Goal: Task Accomplishment & Management: Manage account settings

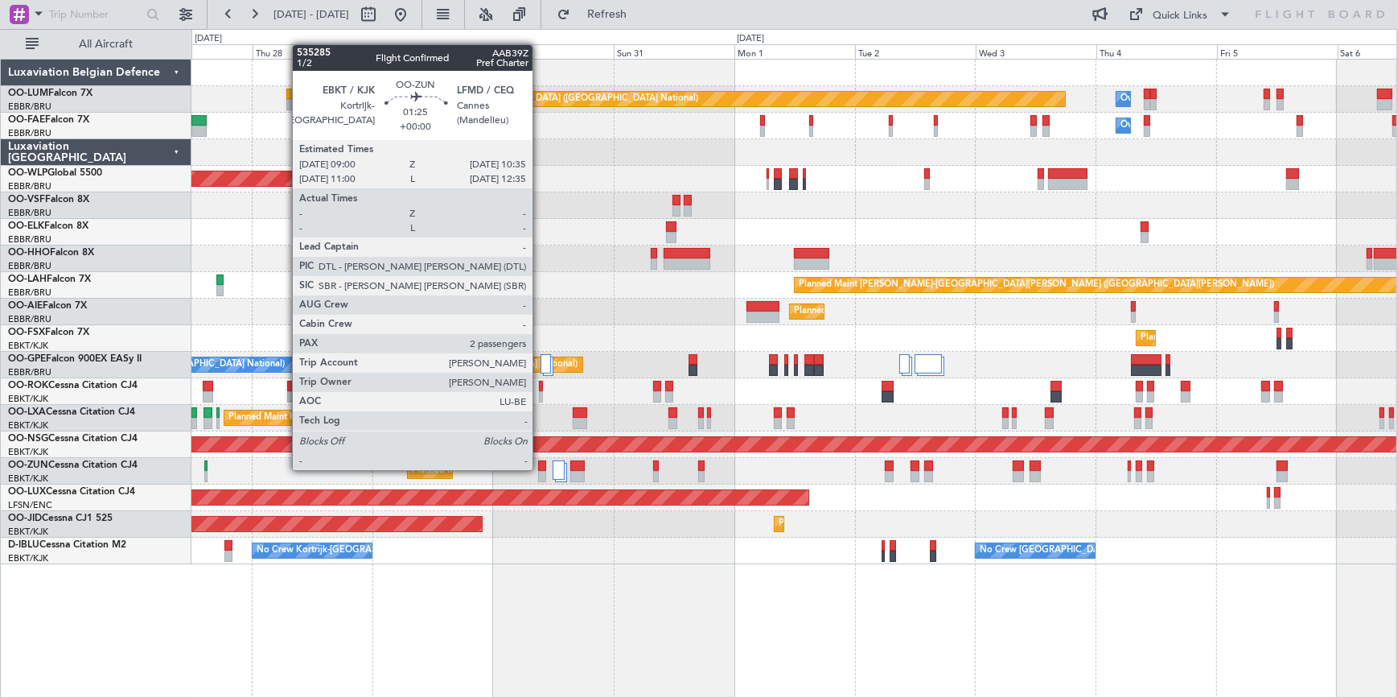
click at [540, 467] on div at bounding box center [542, 465] width 8 height 11
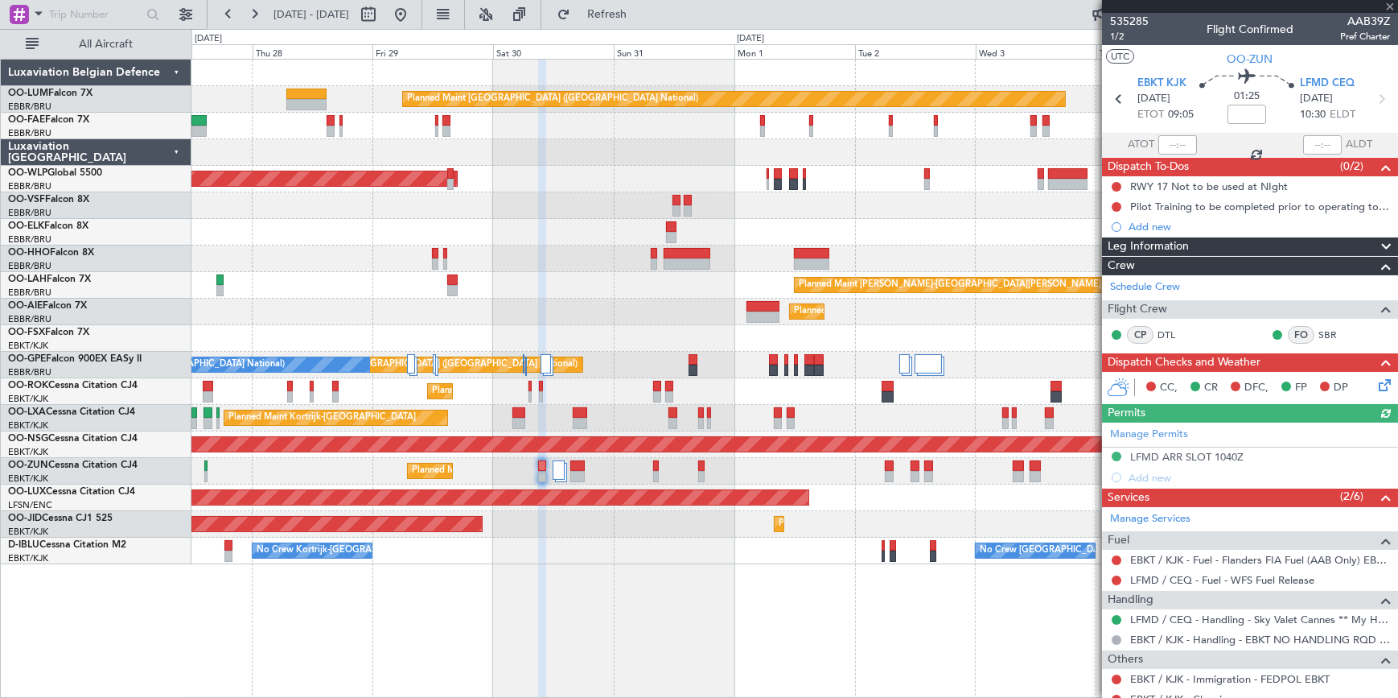
click at [1391, 5] on div at bounding box center [1250, 6] width 296 height 13
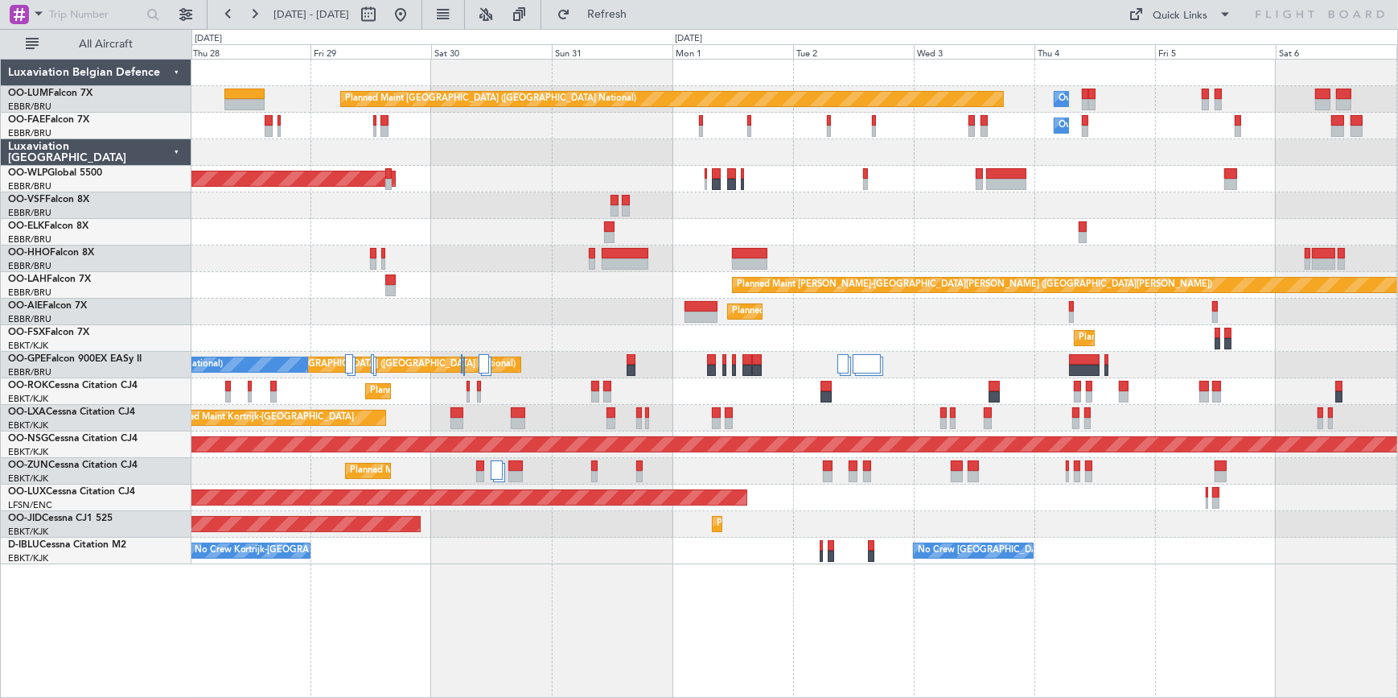
click at [228, 304] on div "Planned Maint [GEOGRAPHIC_DATA] ([GEOGRAPHIC_DATA])" at bounding box center [794, 311] width 1206 height 27
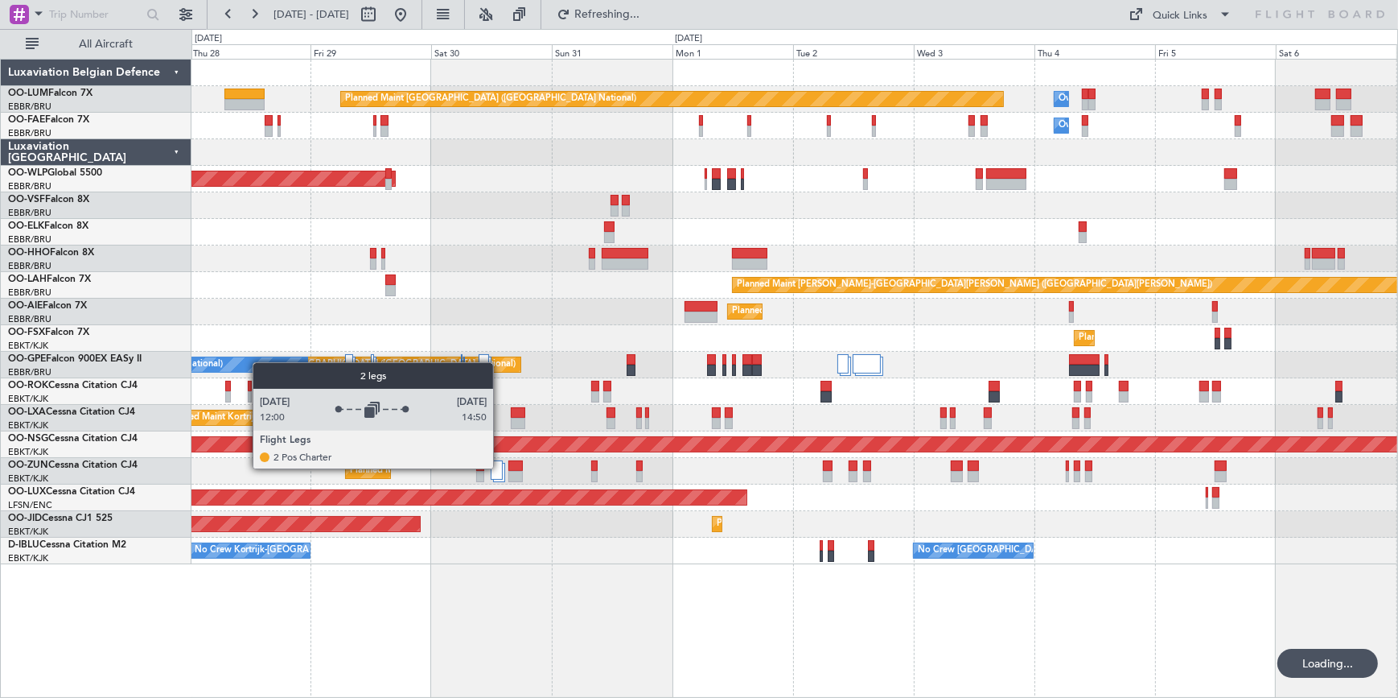
click at [500, 467] on div at bounding box center [497, 469] width 12 height 19
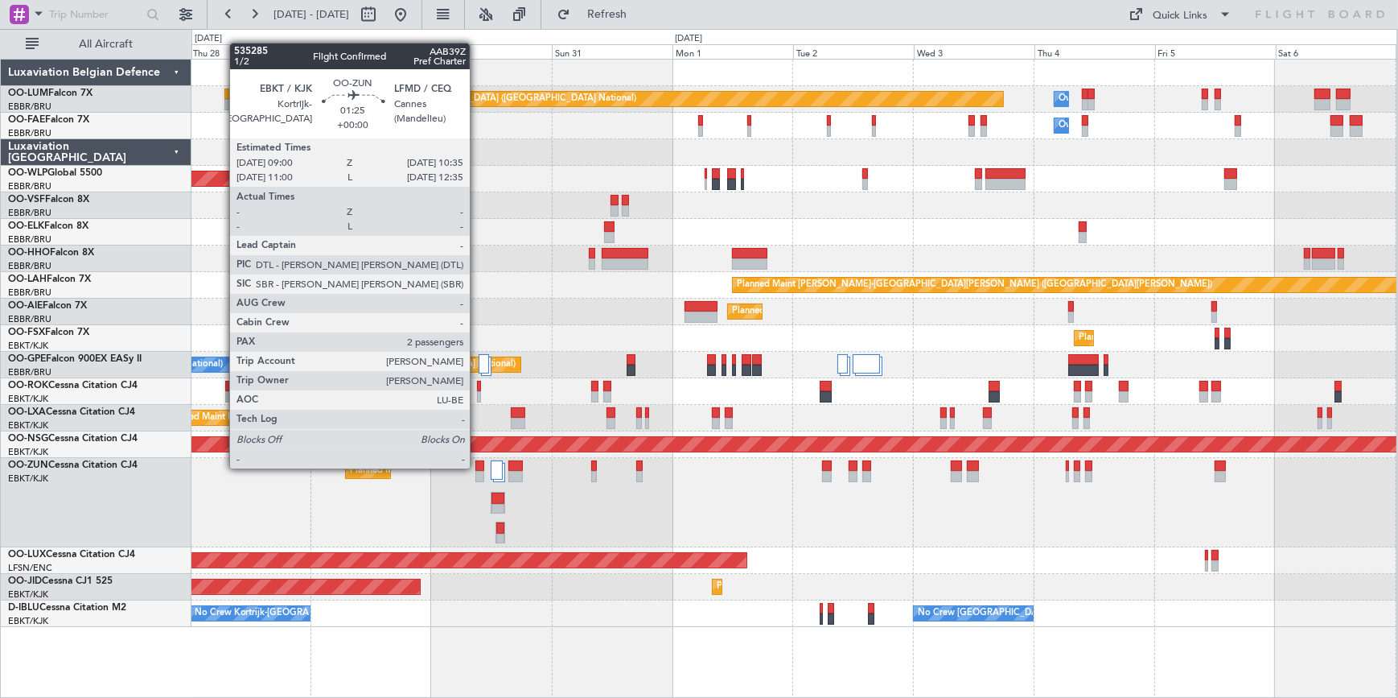
click at [477, 467] on div at bounding box center [479, 465] width 8 height 11
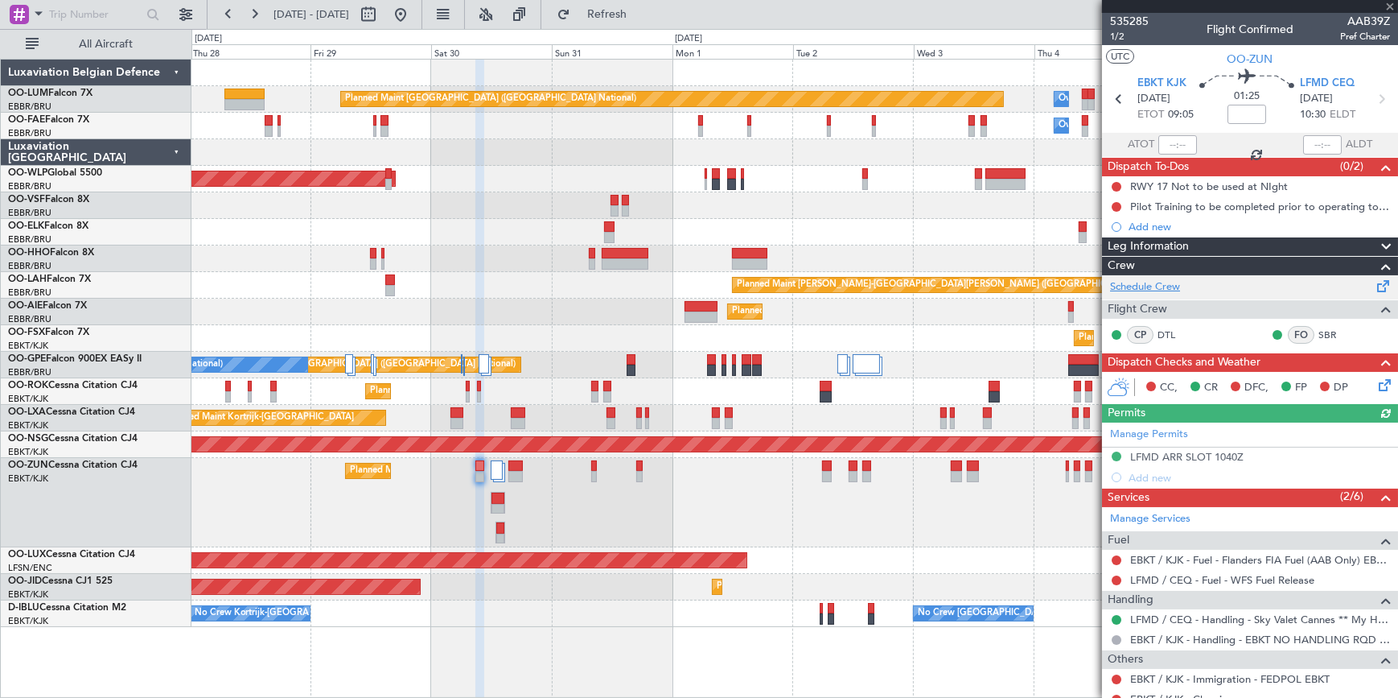
click at [1159, 282] on link "Schedule Crew" at bounding box center [1145, 287] width 70 height 16
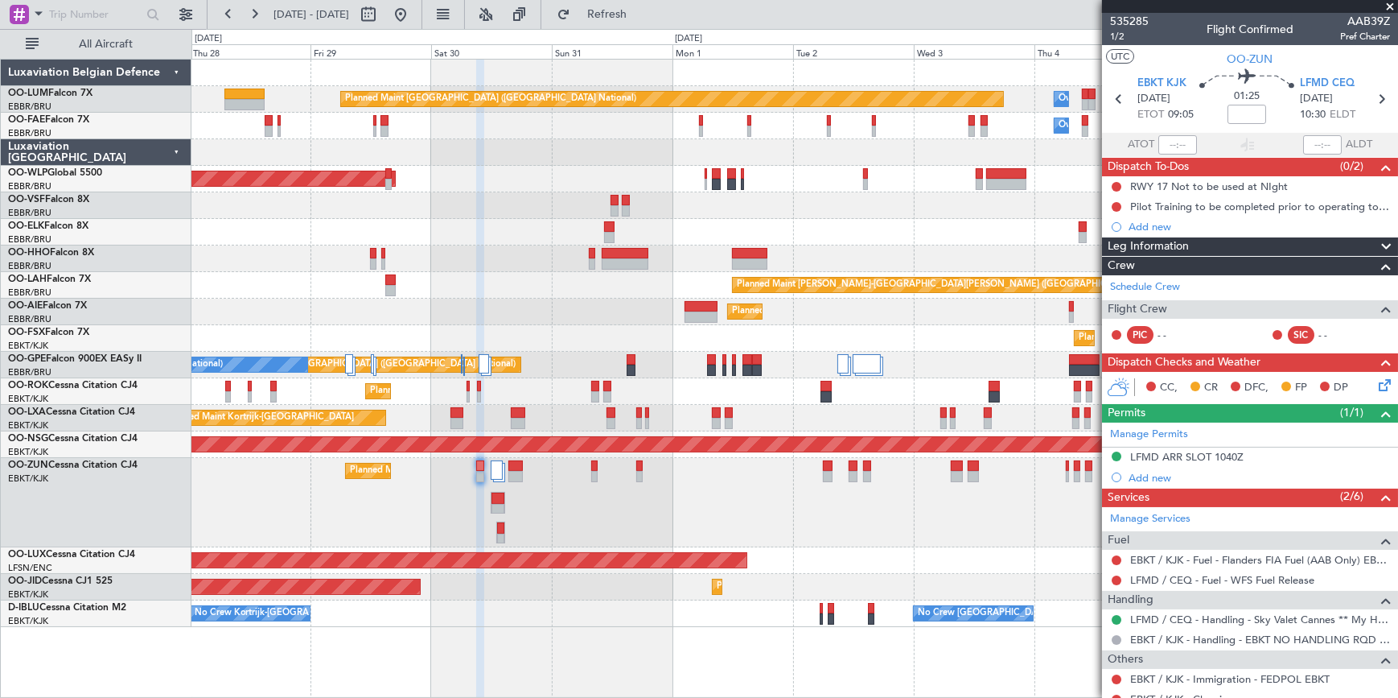
click at [1391, 6] on span at bounding box center [1390, 7] width 16 height 14
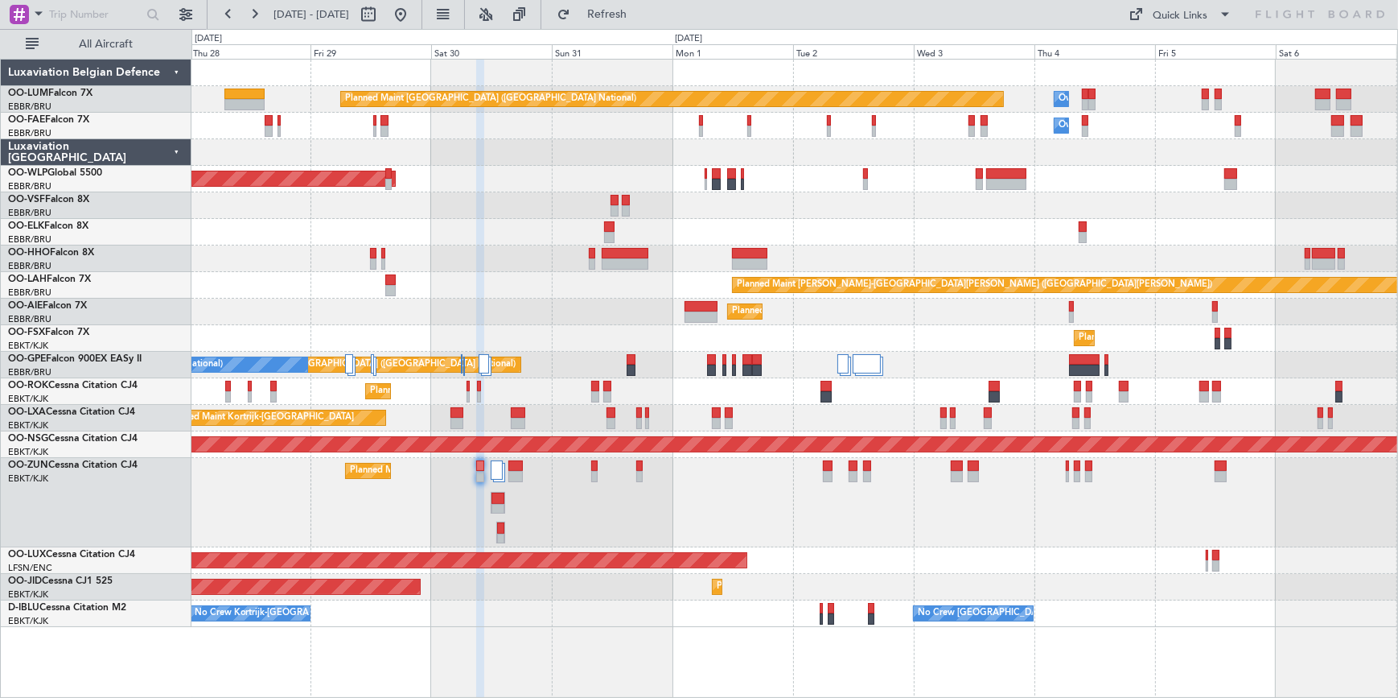
type input "0"
click at [125, 492] on div "OO-ZUN Cessna Citation CJ4 EBKT/KJK [GEOGRAPHIC_DATA]-[GEOGRAPHIC_DATA]" at bounding box center [96, 479] width 190 height 43
click at [112, 501] on div "OO-ZUN Cessna Citation CJ4 EBKT/KJK [GEOGRAPHIC_DATA]-[GEOGRAPHIC_DATA]" at bounding box center [96, 502] width 191 height 89
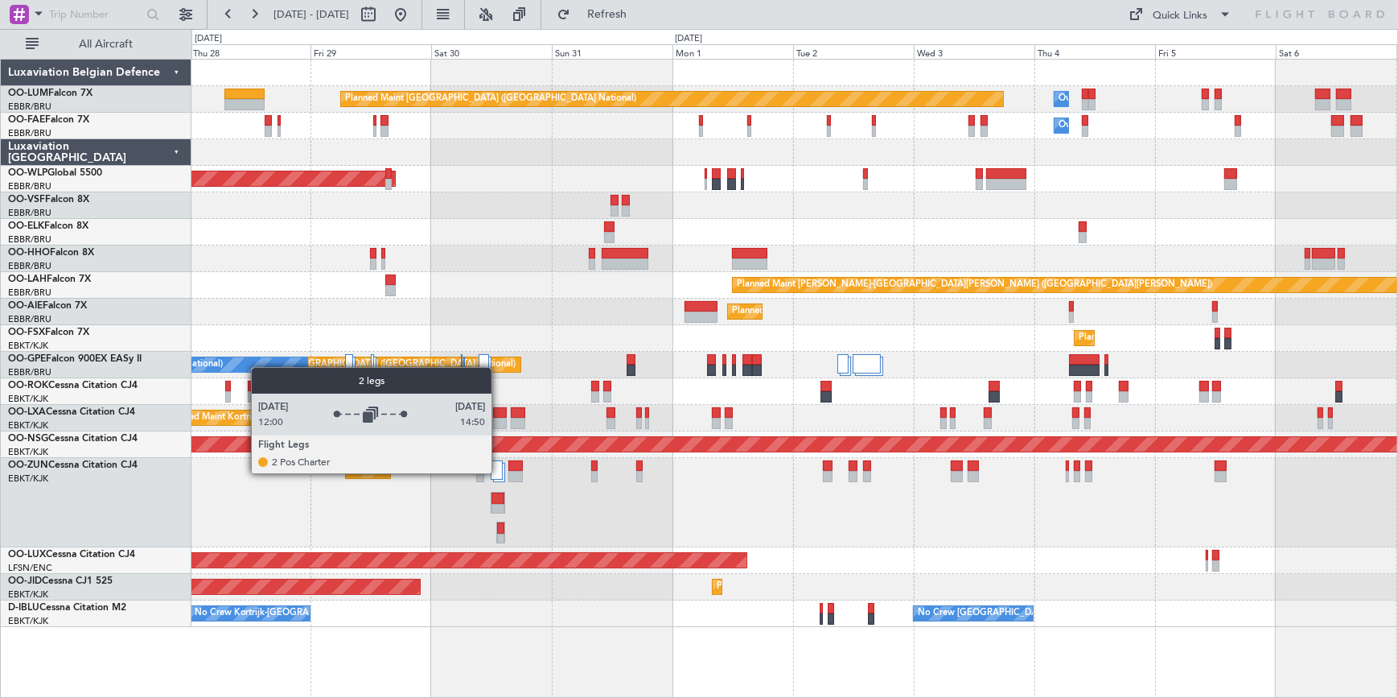
click at [499, 472] on div at bounding box center [497, 469] width 12 height 19
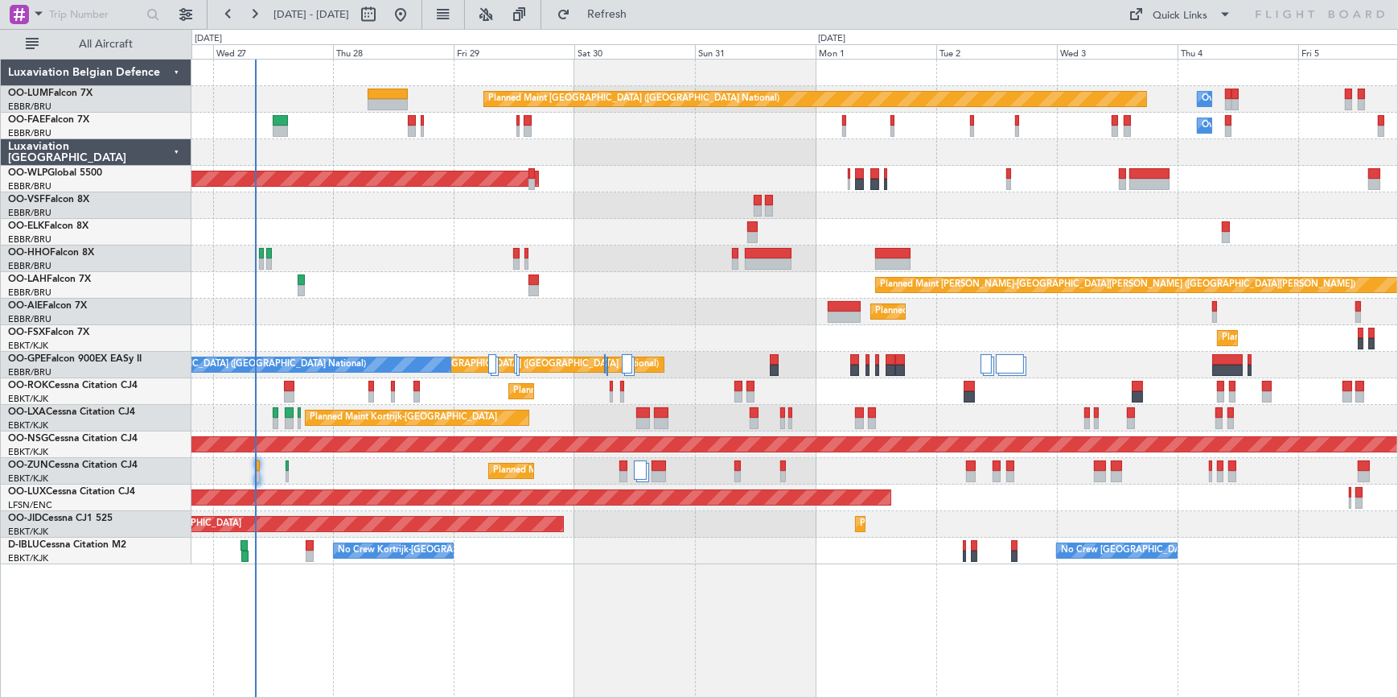
click at [627, 315] on div "Planned Maint [GEOGRAPHIC_DATA] ([GEOGRAPHIC_DATA] National) Owner [GEOGRAPHIC_…" at bounding box center [794, 312] width 1206 height 504
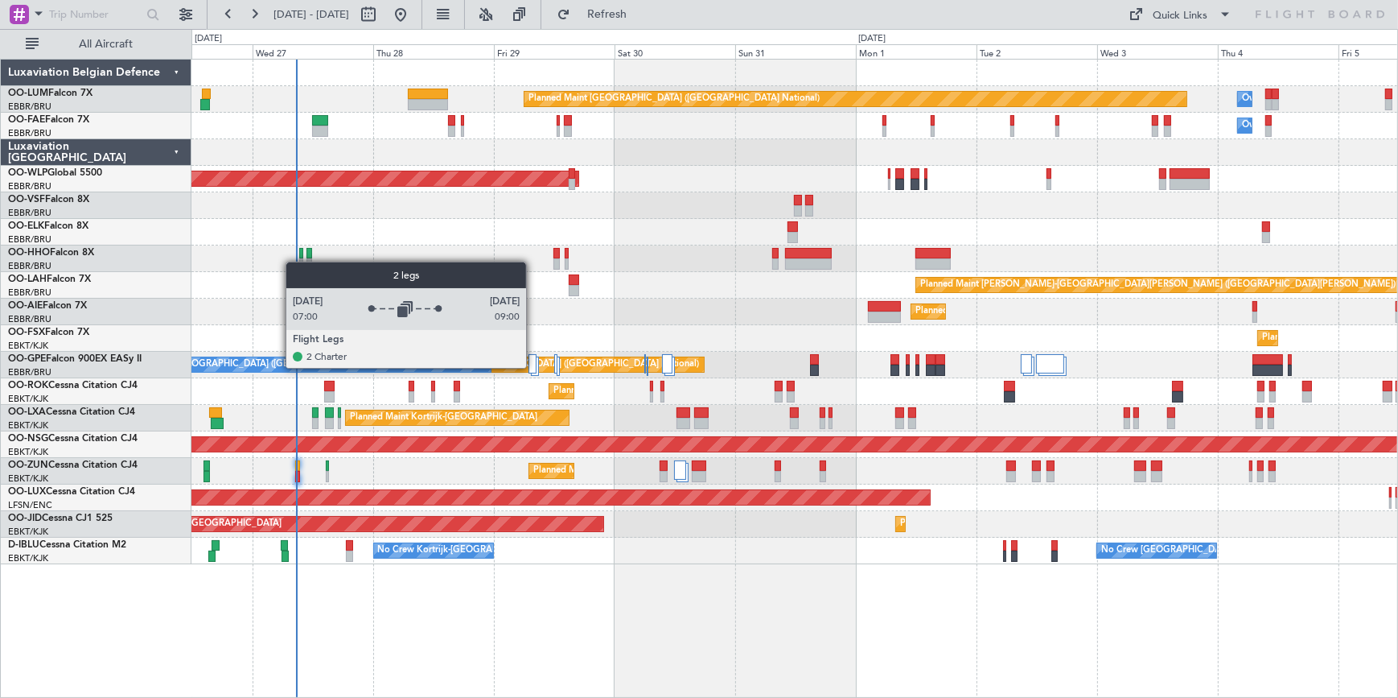
click at [533, 367] on div at bounding box center [533, 363] width 8 height 19
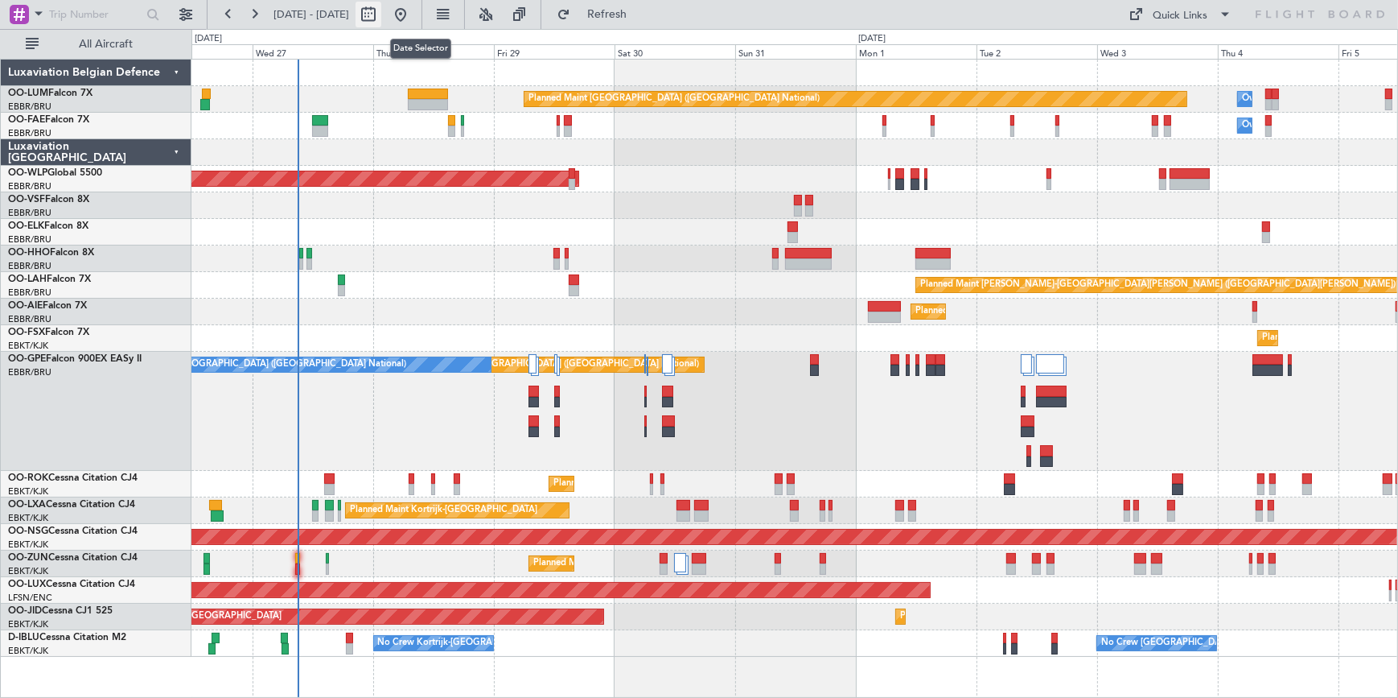
click at [381, 12] on button at bounding box center [369, 15] width 26 height 26
select select "8"
select select "2025"
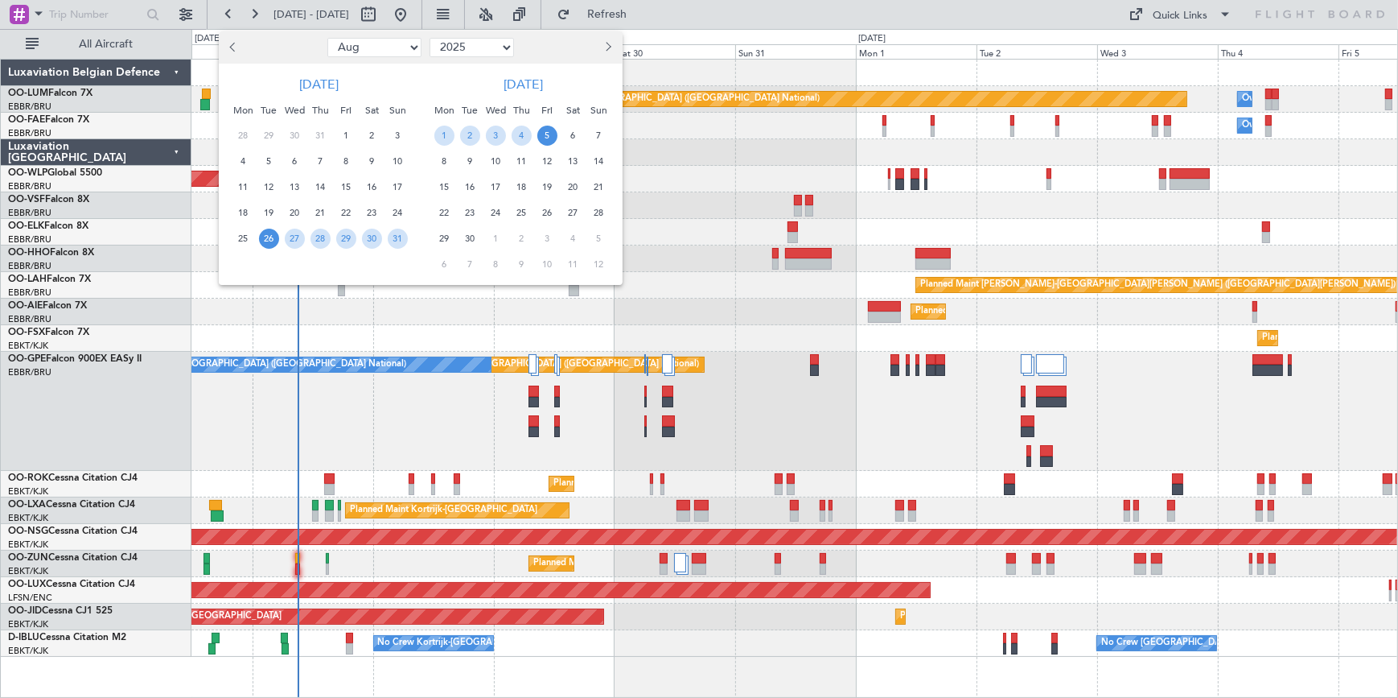
click at [236, 47] on span "Previous month" at bounding box center [235, 47] width 10 height 10
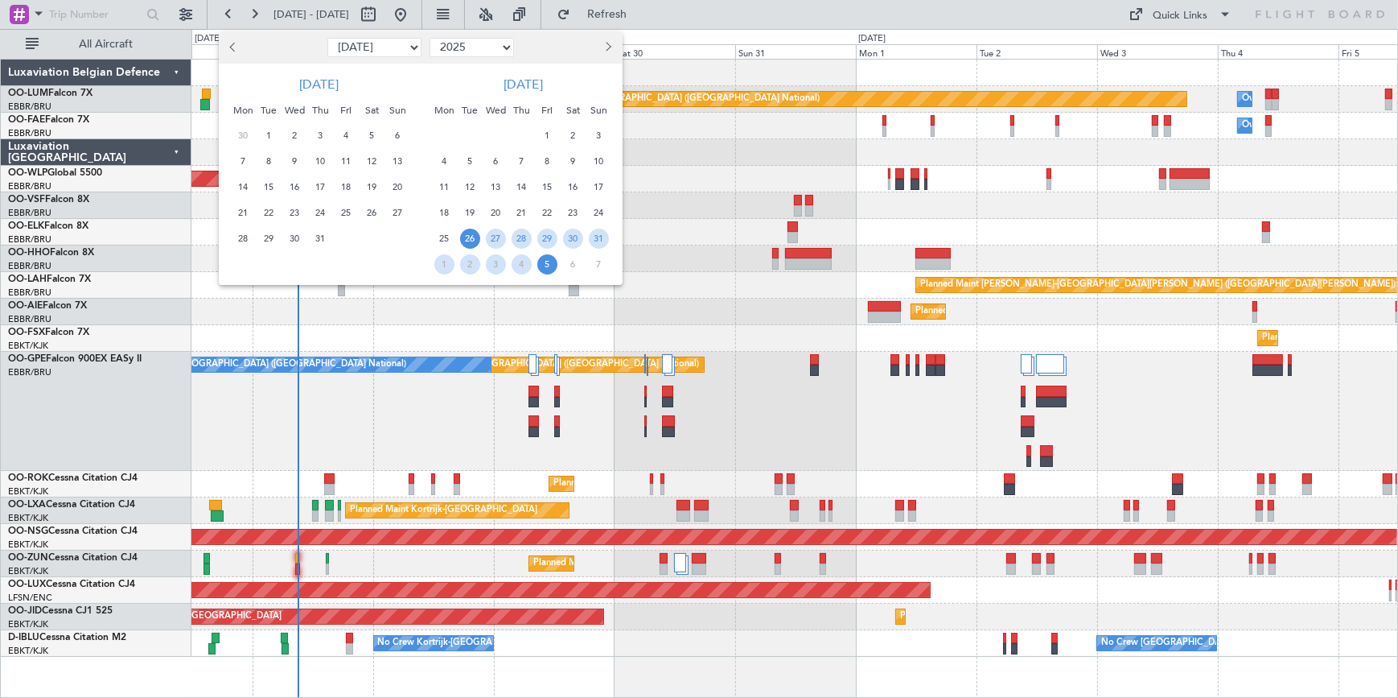
click at [236, 47] on span "Previous month" at bounding box center [235, 47] width 10 height 10
select select "6"
click at [398, 134] on span "1" at bounding box center [398, 136] width 20 height 20
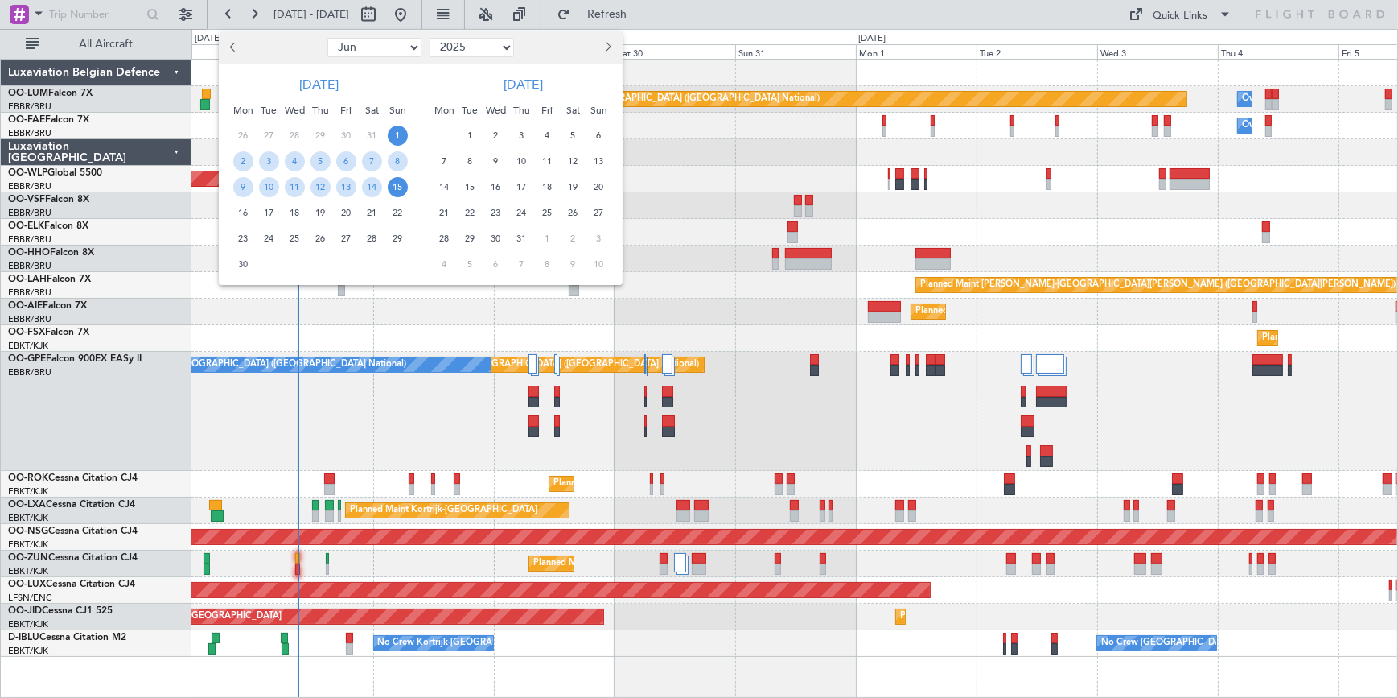
click at [396, 186] on span "15" at bounding box center [398, 187] width 20 height 20
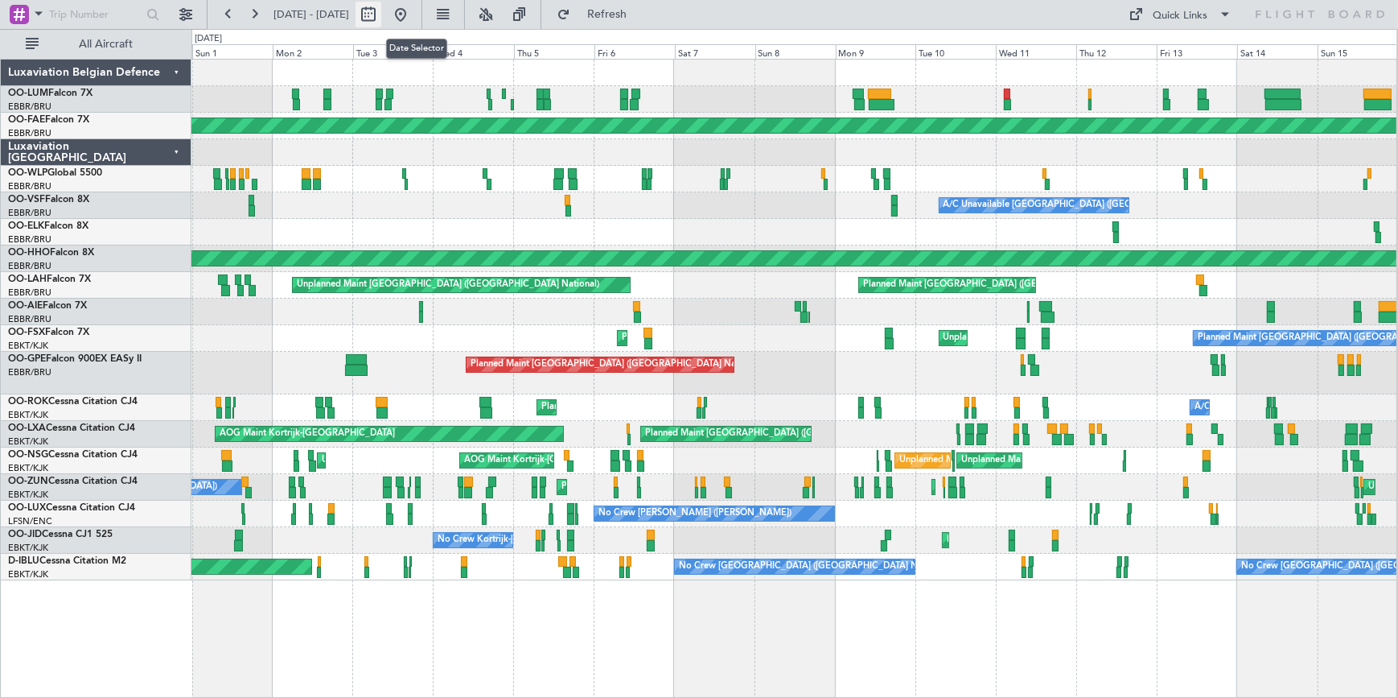
click at [381, 10] on button at bounding box center [369, 15] width 26 height 26
select select "6"
select select "2025"
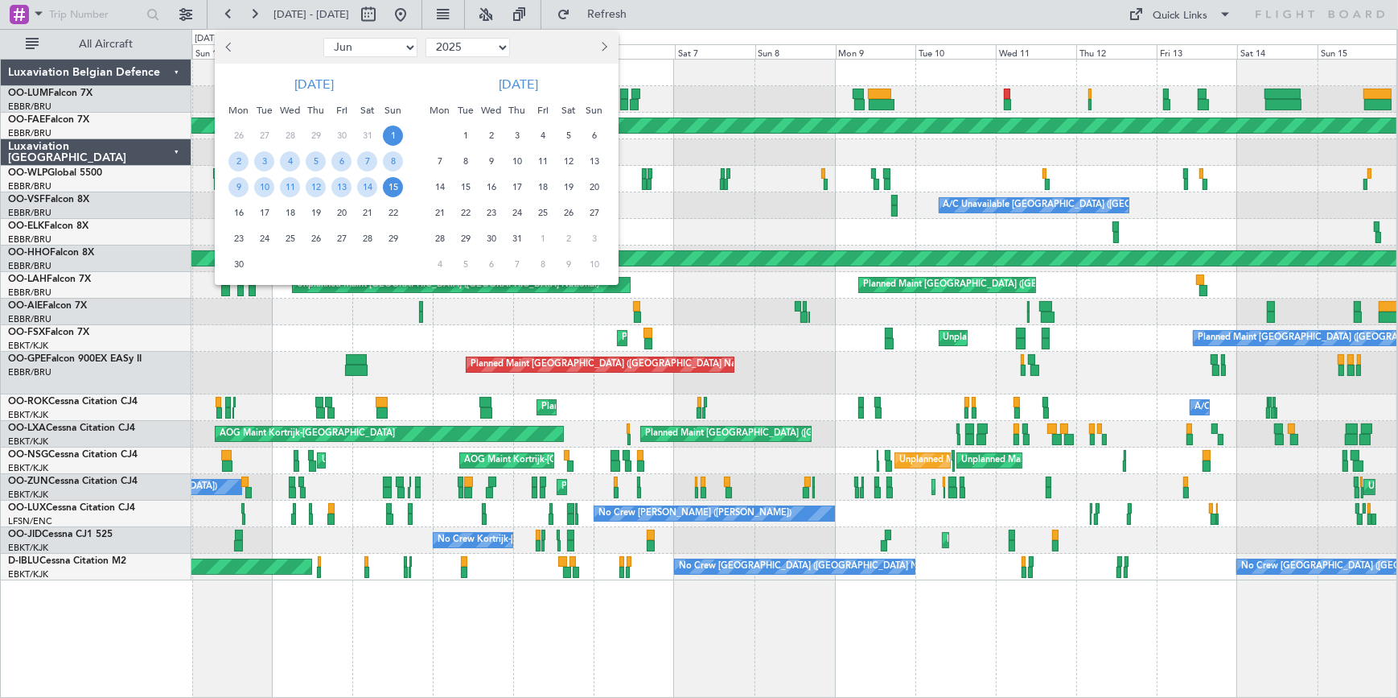
click at [230, 42] on span "Previous month" at bounding box center [230, 47] width 10 height 10
select select "5"
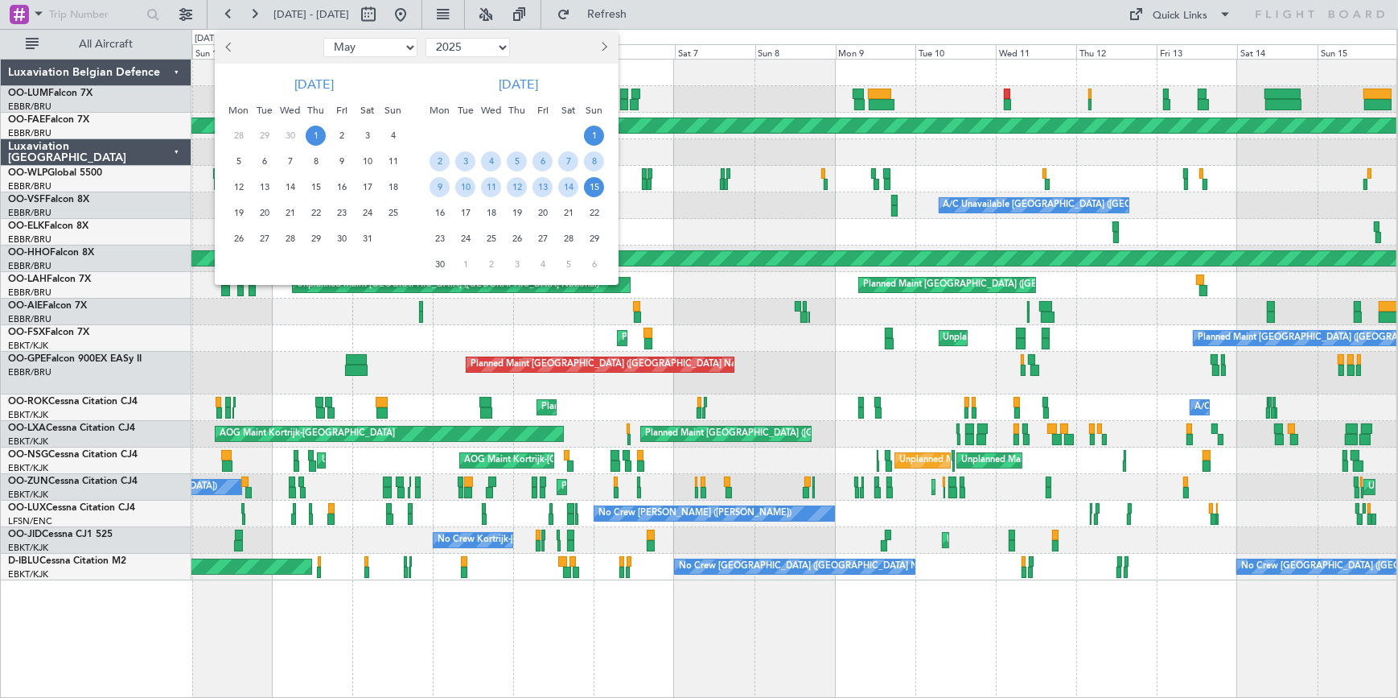
click at [315, 135] on span "1" at bounding box center [316, 136] width 20 height 20
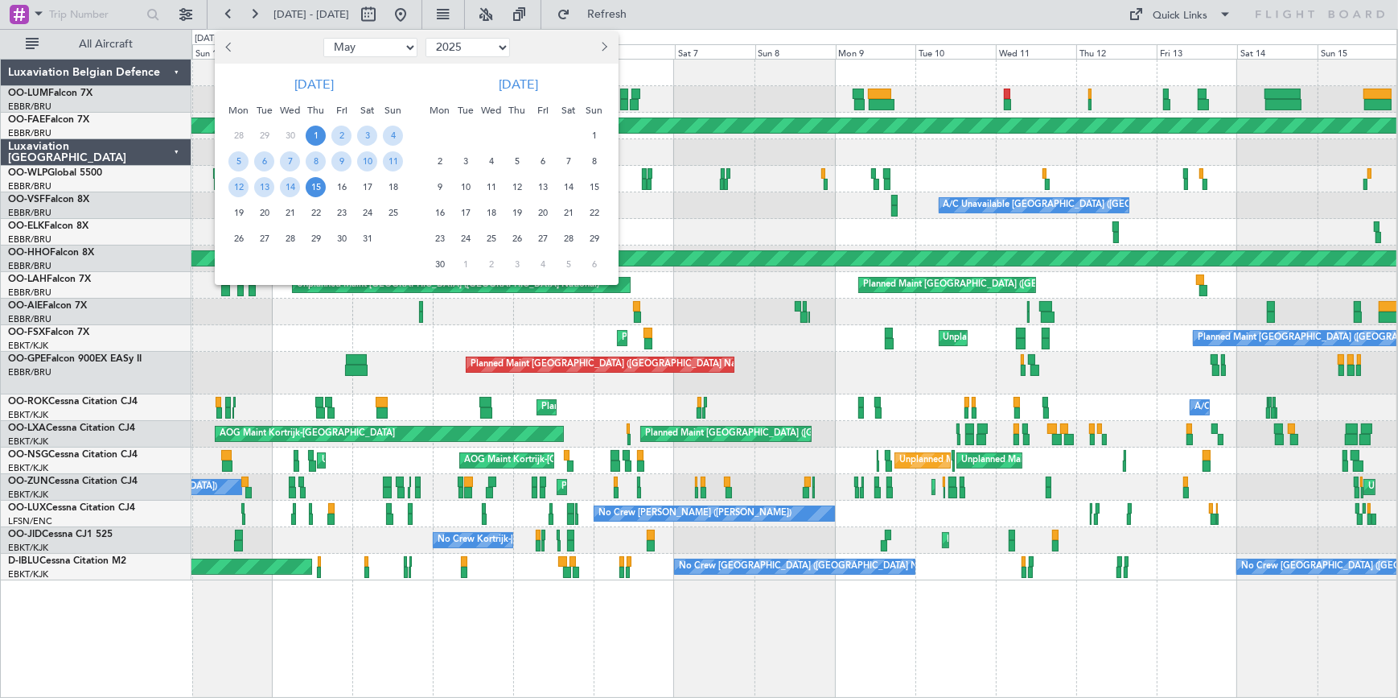
click at [322, 186] on span "15" at bounding box center [316, 187] width 20 height 20
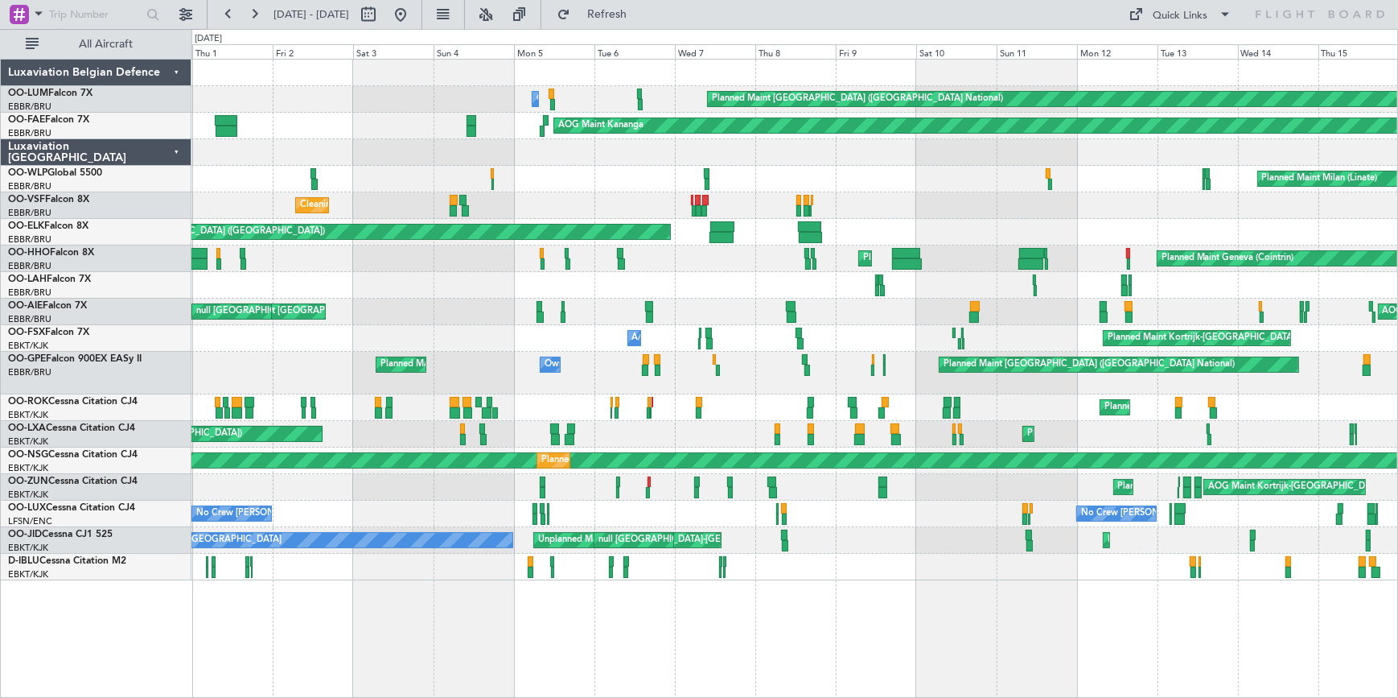
click at [0, 362] on html "[DATE] - [DATE] Refresh Quick Links All Aircraft Owner [GEOGRAPHIC_DATA] Planne…" at bounding box center [699, 349] width 1398 height 698
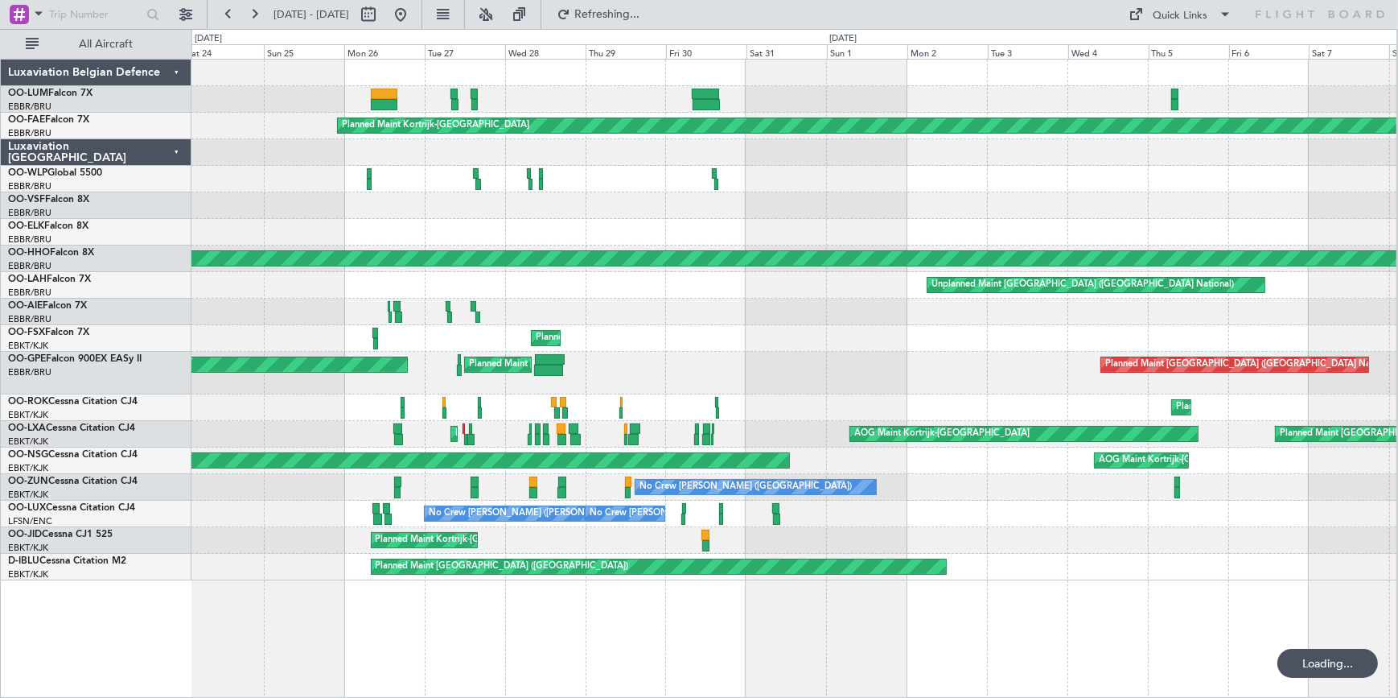
click at [11, 429] on div "Planned Maint Kortrijk-[GEOGRAPHIC_DATA] Planned Maint Milan ([GEOGRAPHIC_DATA]…" at bounding box center [699, 363] width 1398 height 669
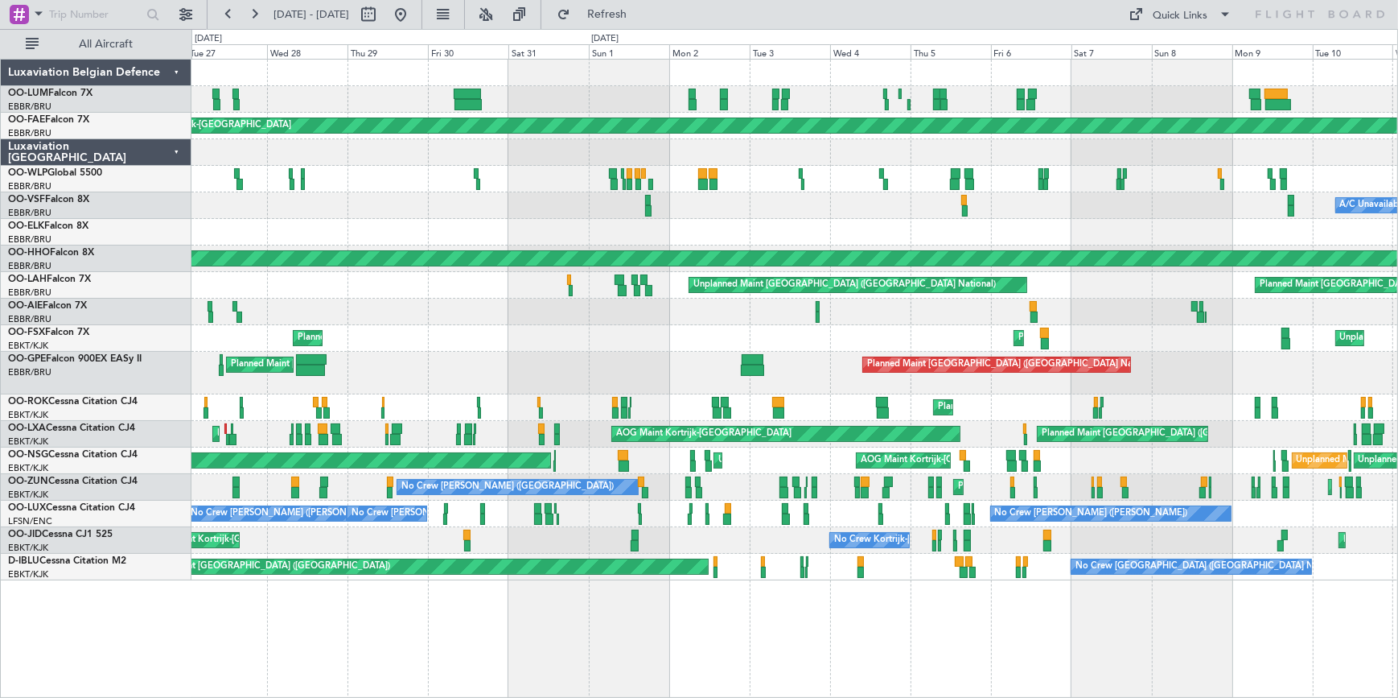
click at [1398, 221] on html "[DATE] - [DATE] Refresh Quick Links All Aircraft Planned Maint [GEOGRAPHIC_DATA…" at bounding box center [699, 349] width 1398 height 698
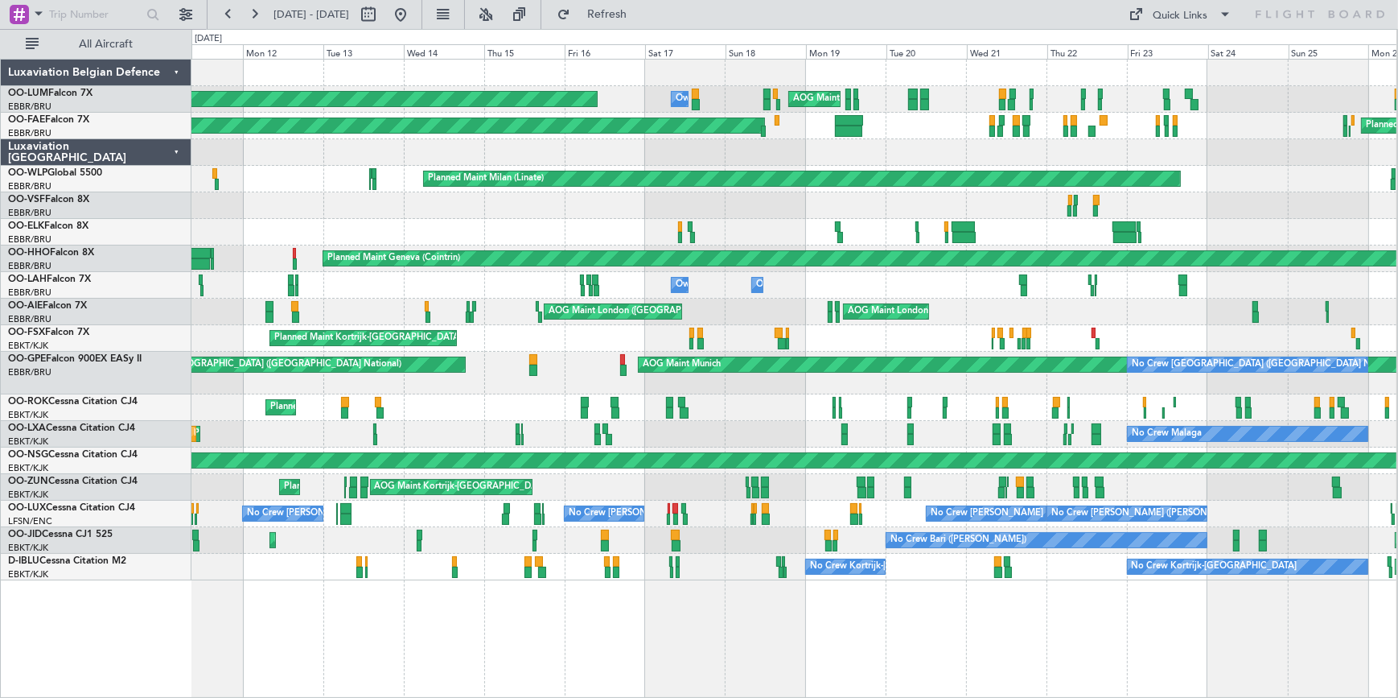
click at [1266, 277] on div "Owner Melsbroek Air Base Owner [GEOGRAPHIC_DATA]" at bounding box center [793, 285] width 1205 height 27
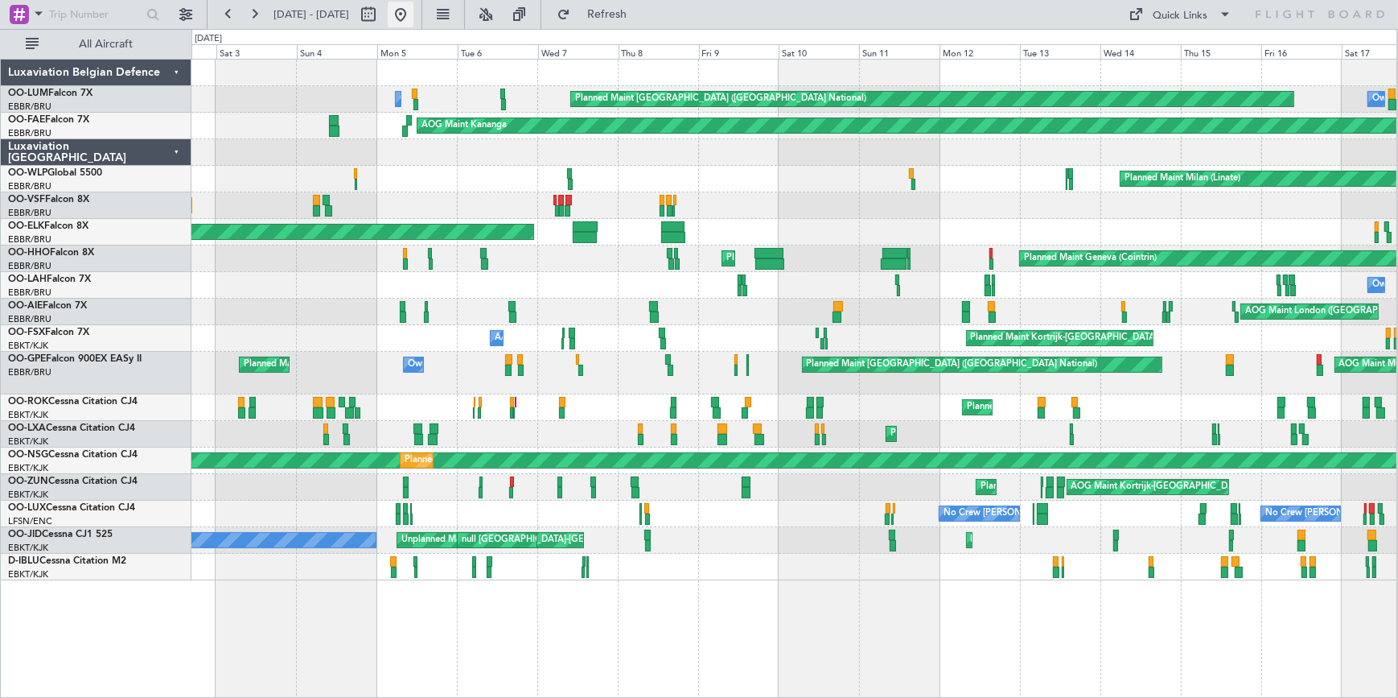
click at [414, 11] on button at bounding box center [401, 15] width 26 height 26
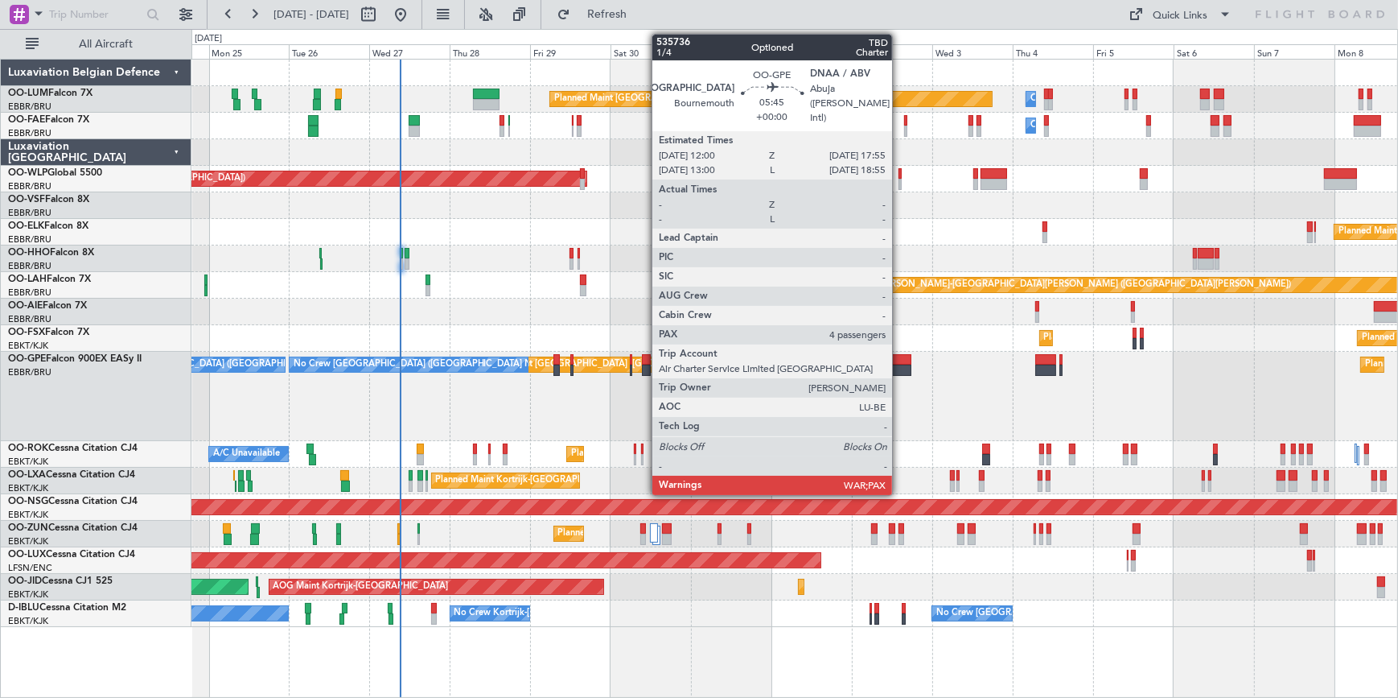
click at [900, 366] on div at bounding box center [901, 369] width 20 height 11
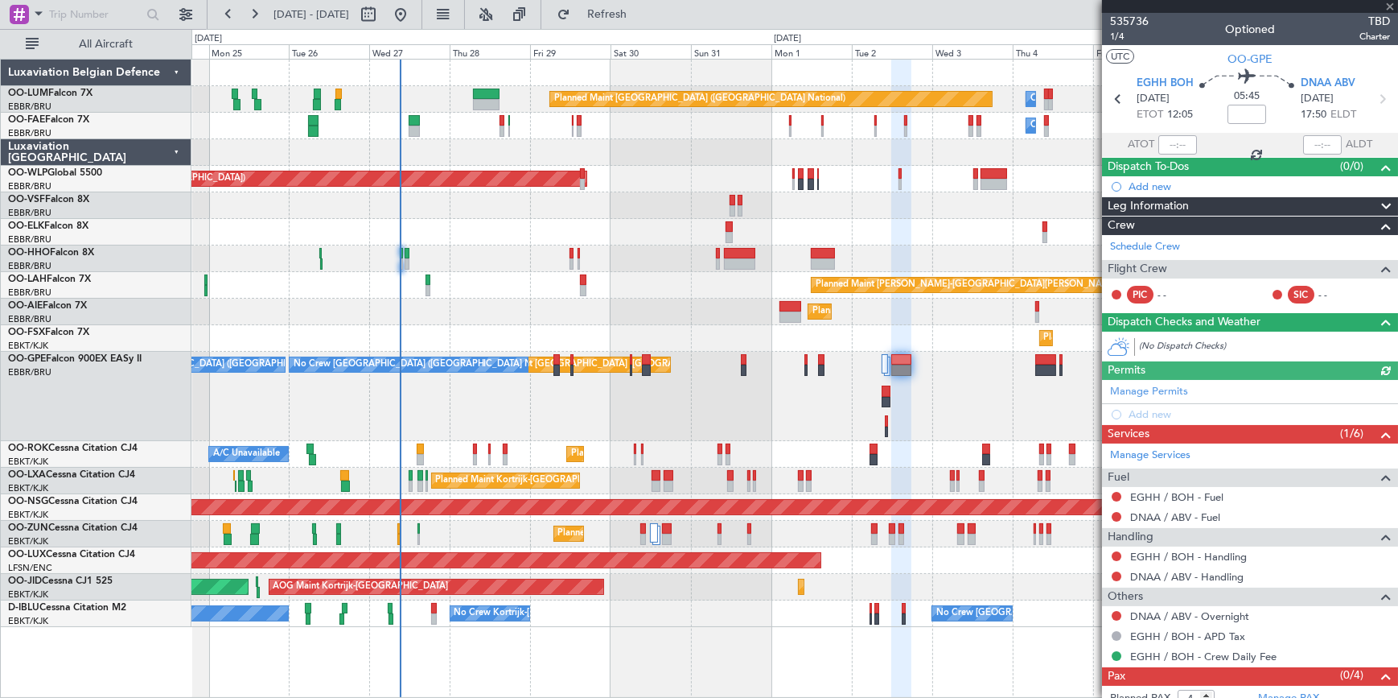
type input "0"
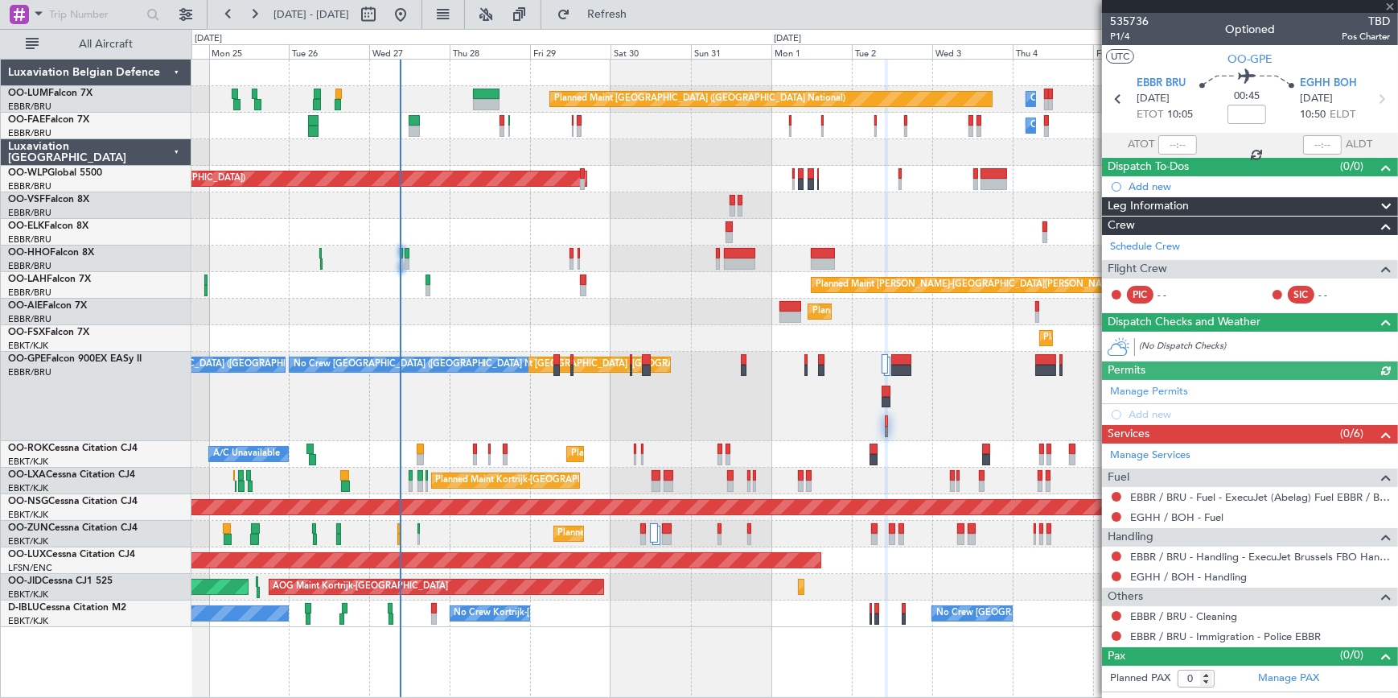
click at [1392, 4] on div at bounding box center [1250, 6] width 296 height 13
click at [1393, 4] on div at bounding box center [1250, 6] width 296 height 13
click at [1387, 3] on span at bounding box center [1390, 7] width 16 height 14
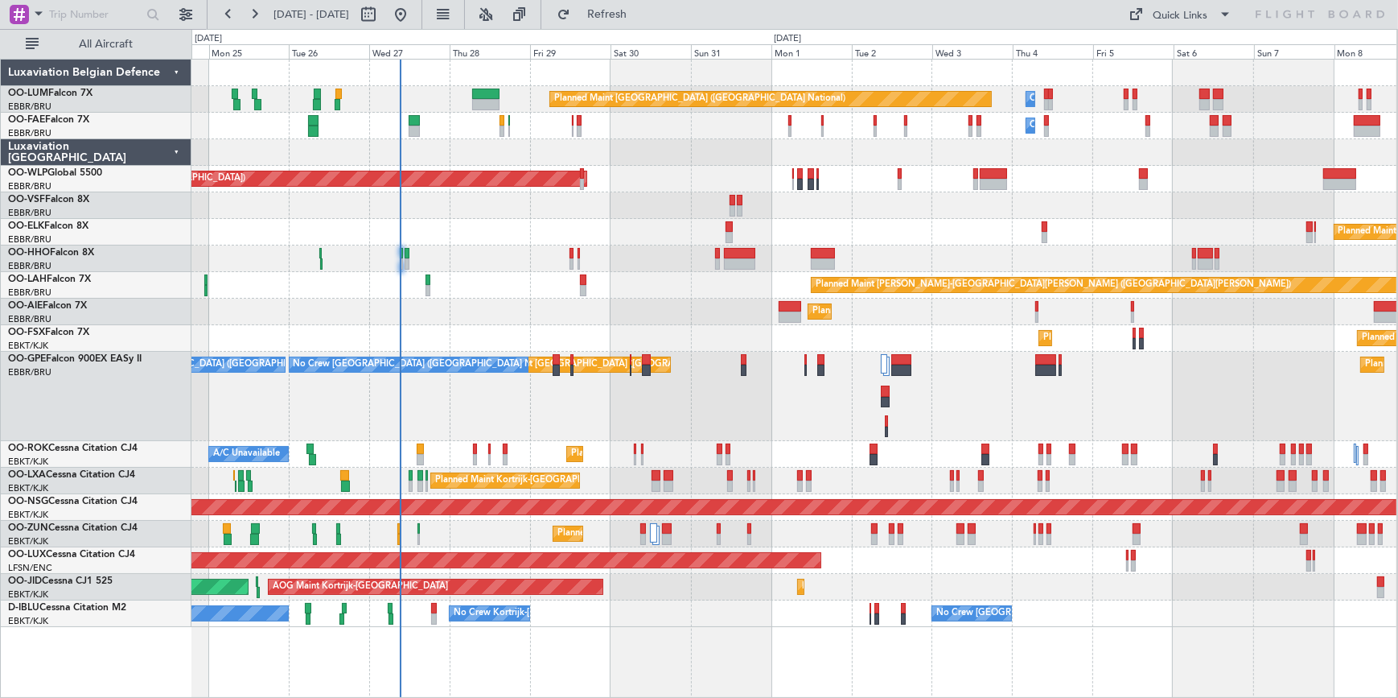
click at [727, 306] on div "Planned Maint [GEOGRAPHIC_DATA] ([GEOGRAPHIC_DATA])" at bounding box center [793, 311] width 1205 height 27
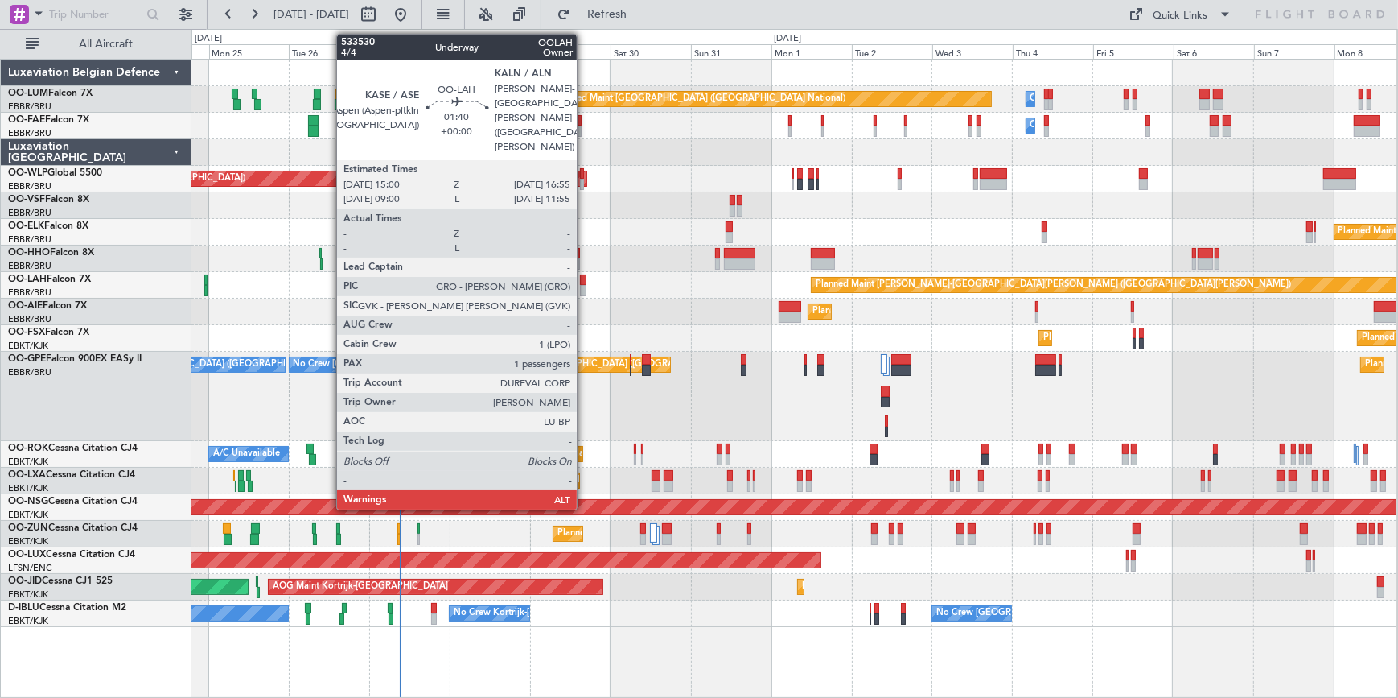
click at [584, 279] on div at bounding box center [583, 279] width 6 height 11
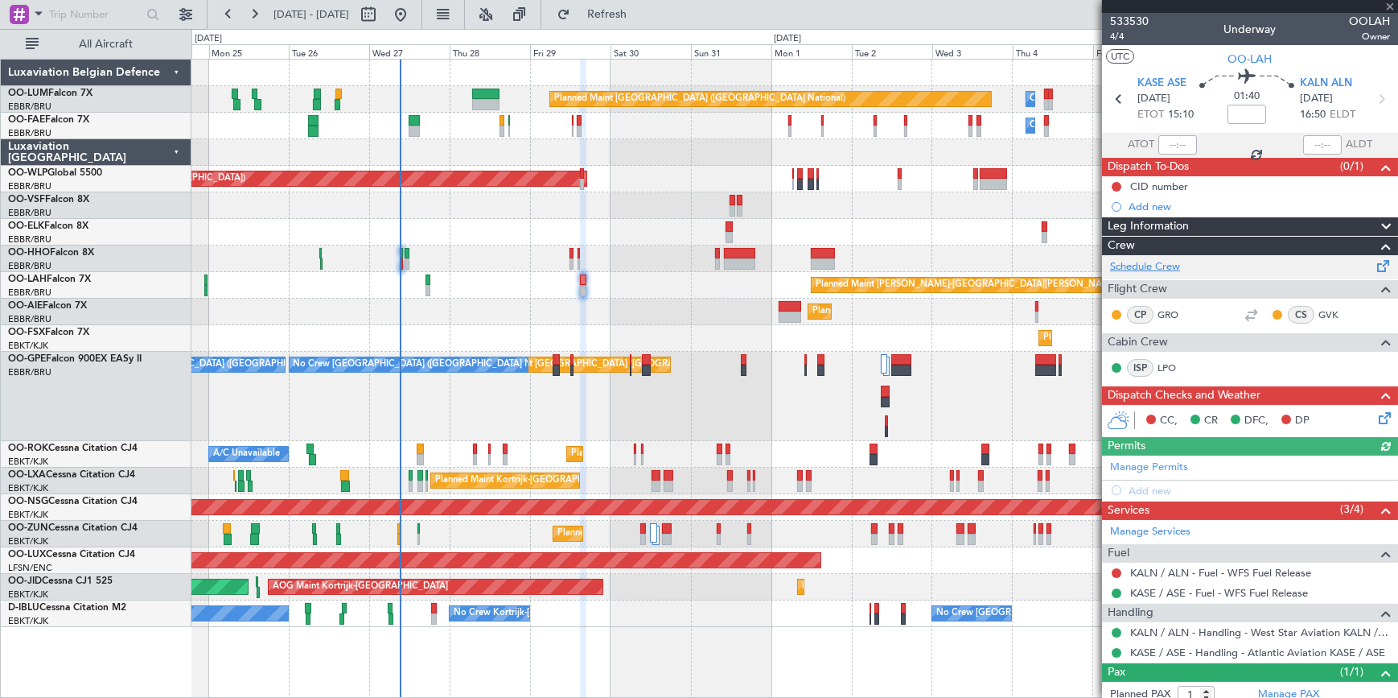
click at [1155, 267] on link "Schedule Crew" at bounding box center [1145, 267] width 70 height 16
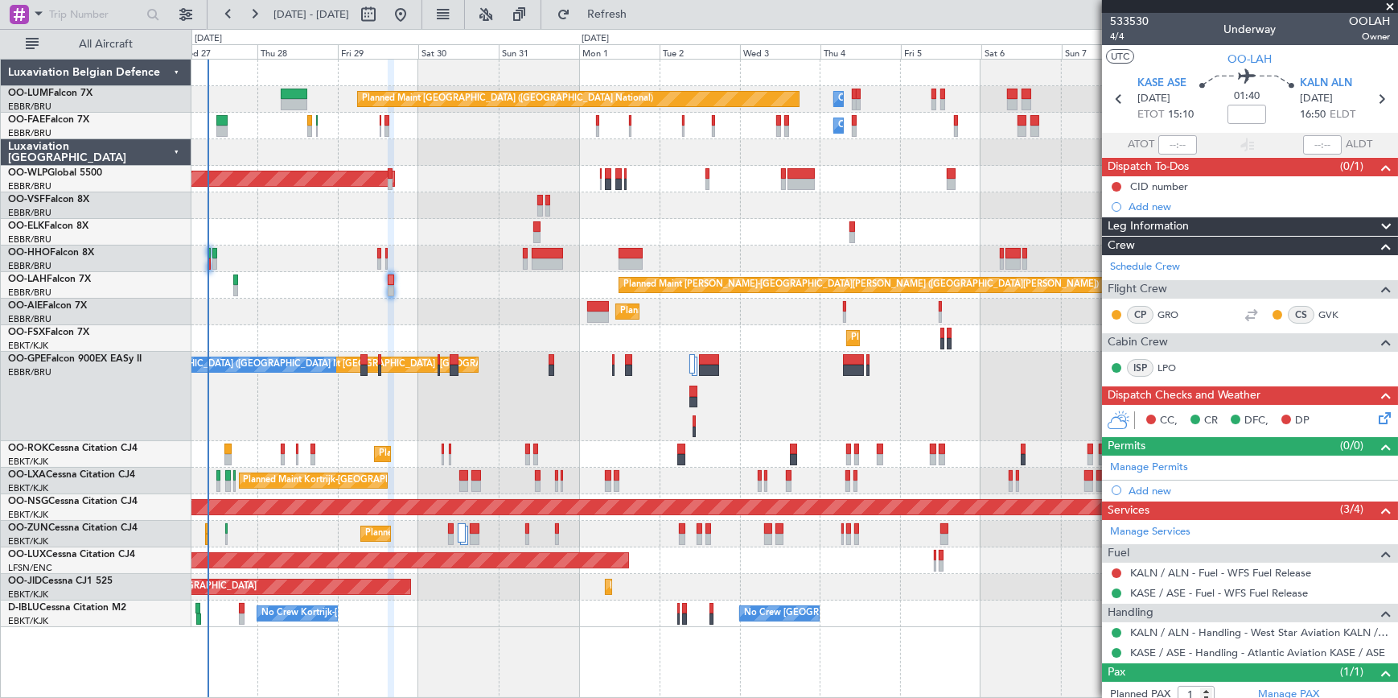
click at [488, 301] on div "Planned Maint [GEOGRAPHIC_DATA] ([GEOGRAPHIC_DATA])" at bounding box center [793, 311] width 1205 height 27
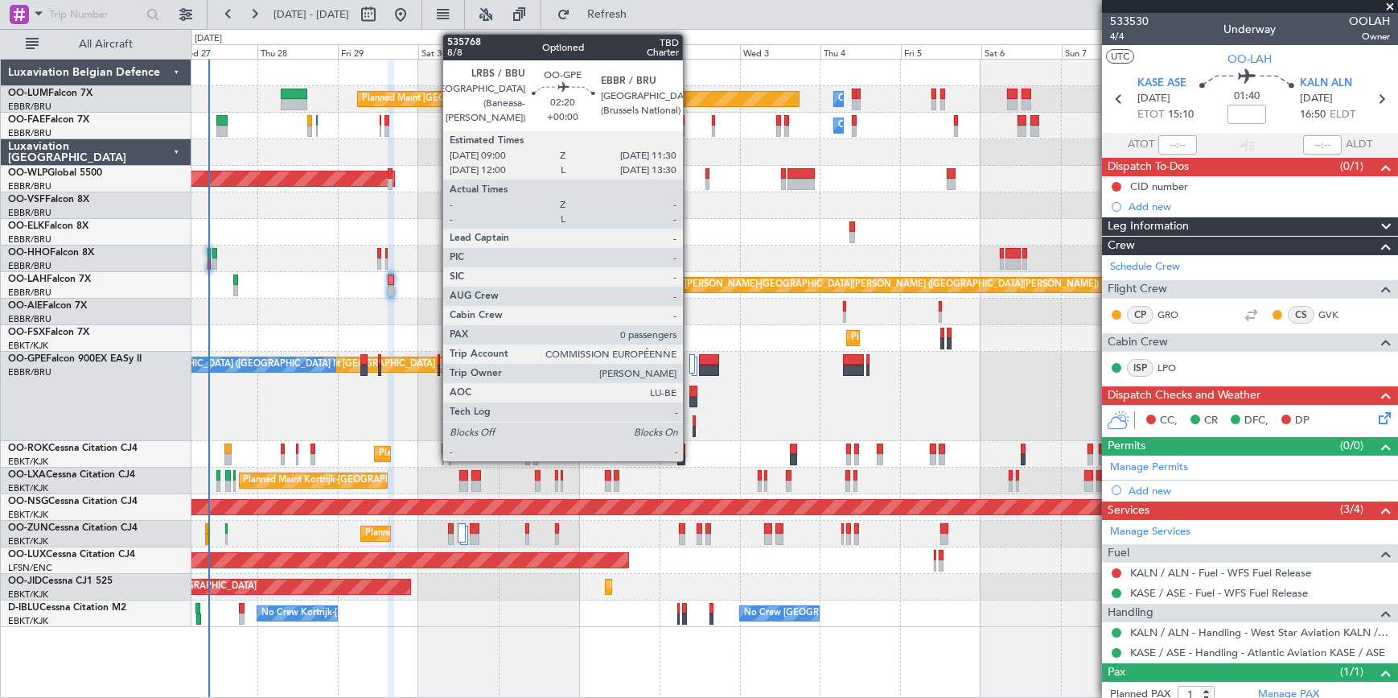
click at [690, 394] on div at bounding box center [694, 390] width 9 height 11
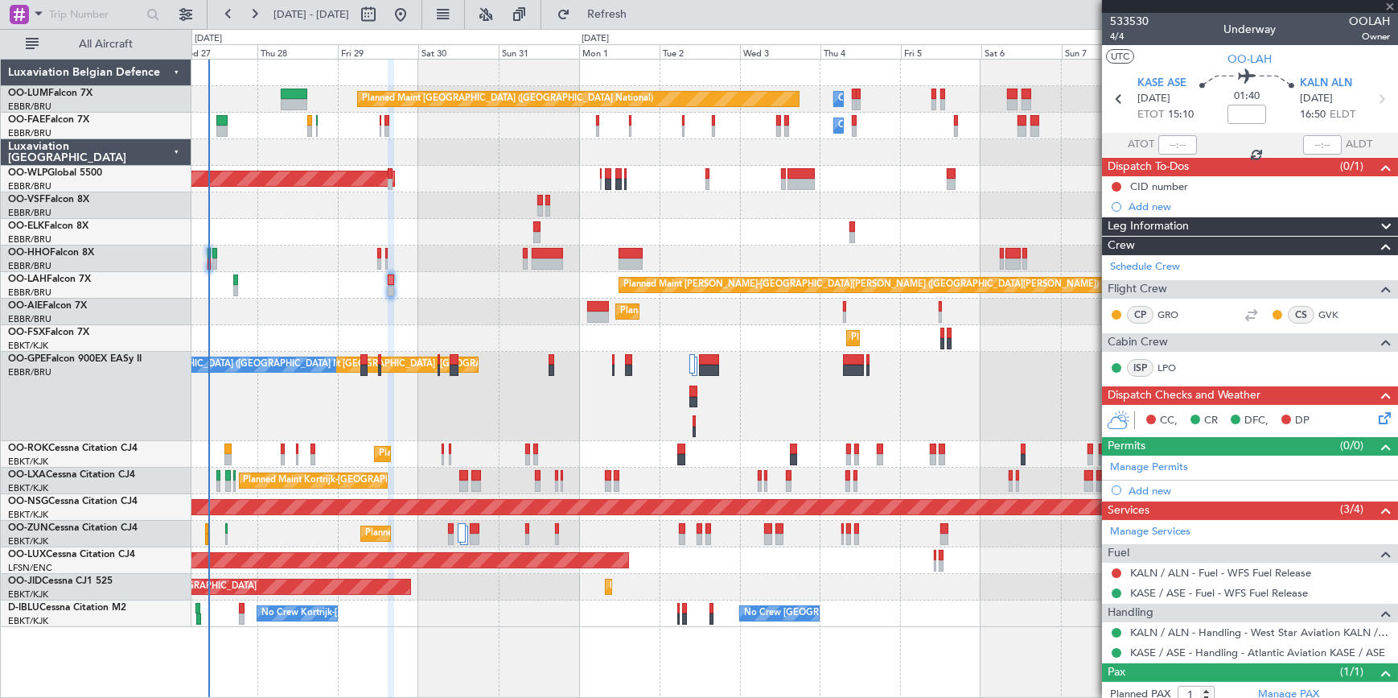
type input "0"
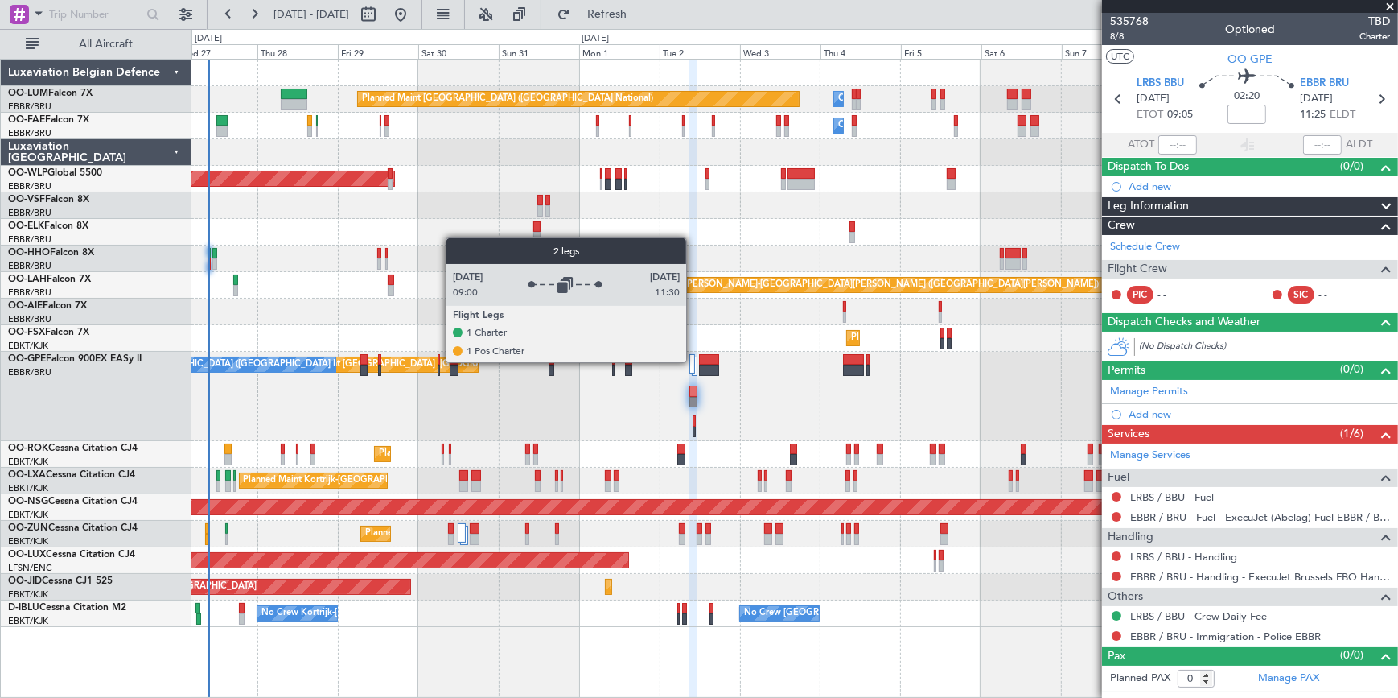
click at [694, 361] on div at bounding box center [693, 363] width 6 height 19
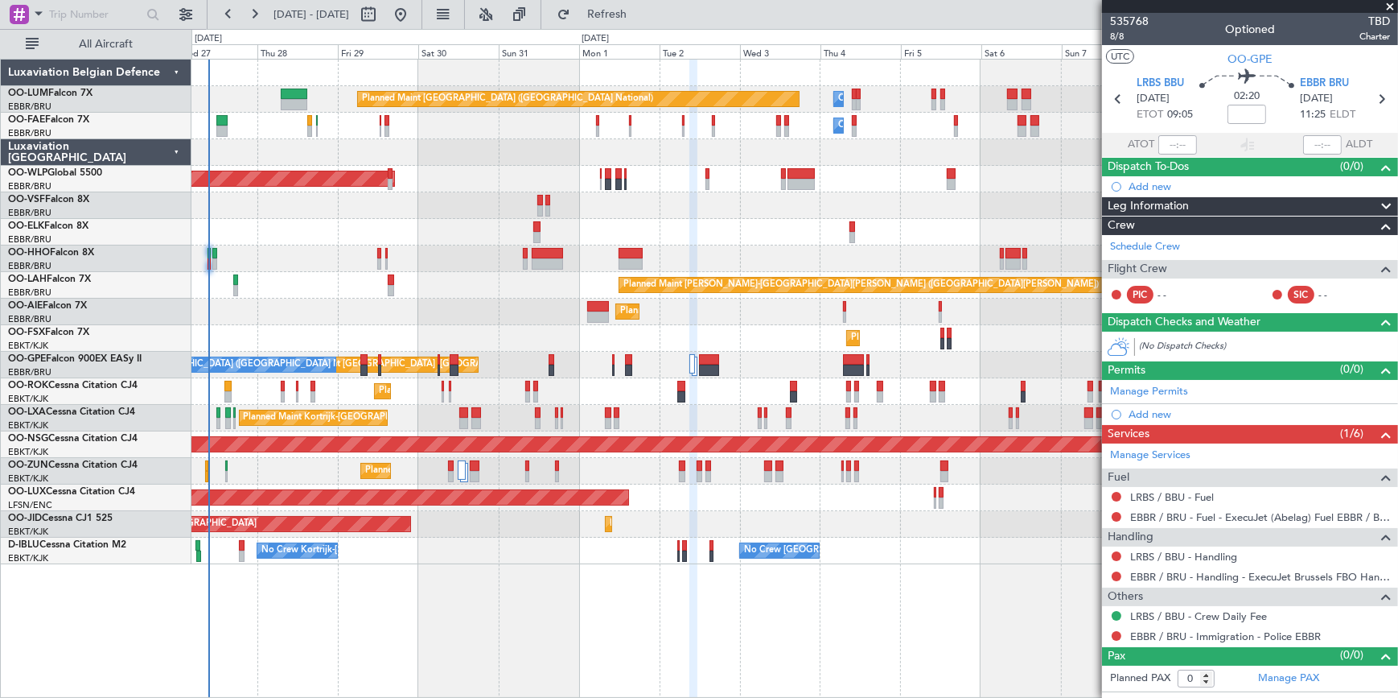
click at [1389, 6] on span at bounding box center [1390, 7] width 16 height 14
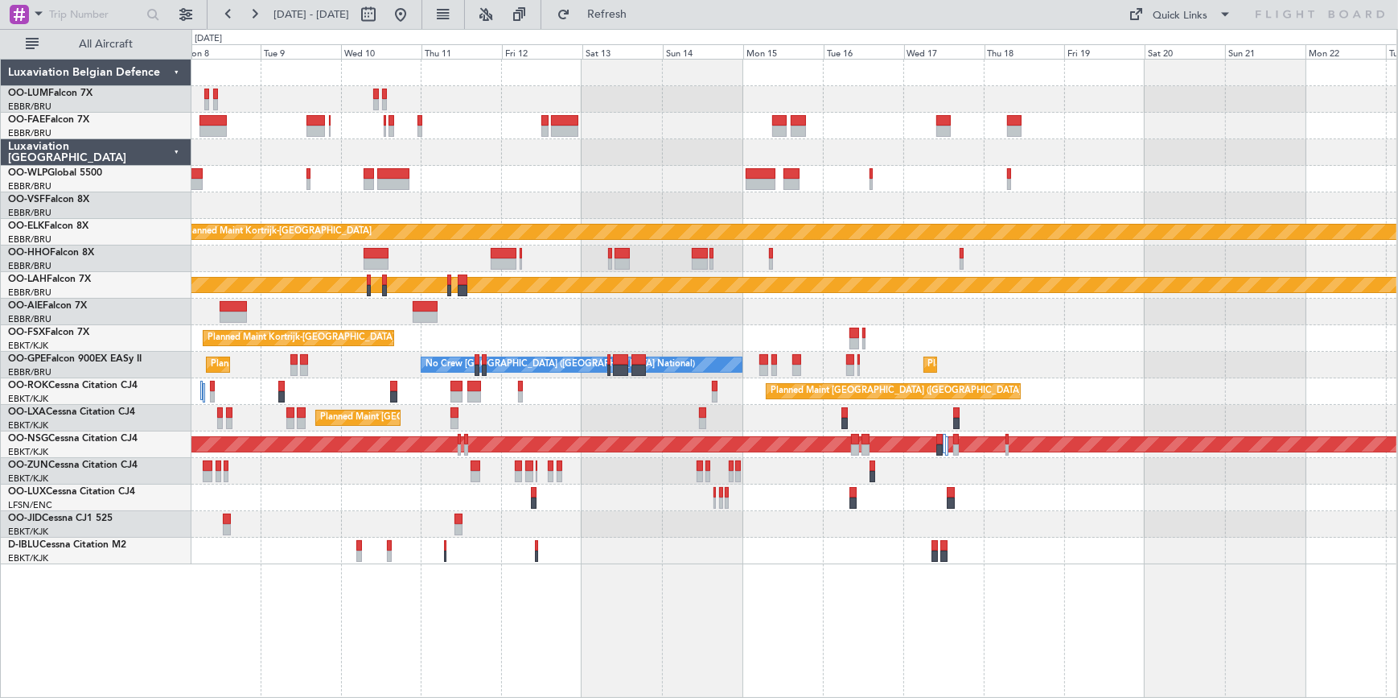
click at [298, 573] on div "Planned Maint Kortrijk-[GEOGRAPHIC_DATA] Planned [GEOGRAPHIC_DATA][PERSON_NAME]…" at bounding box center [794, 378] width 1206 height 639
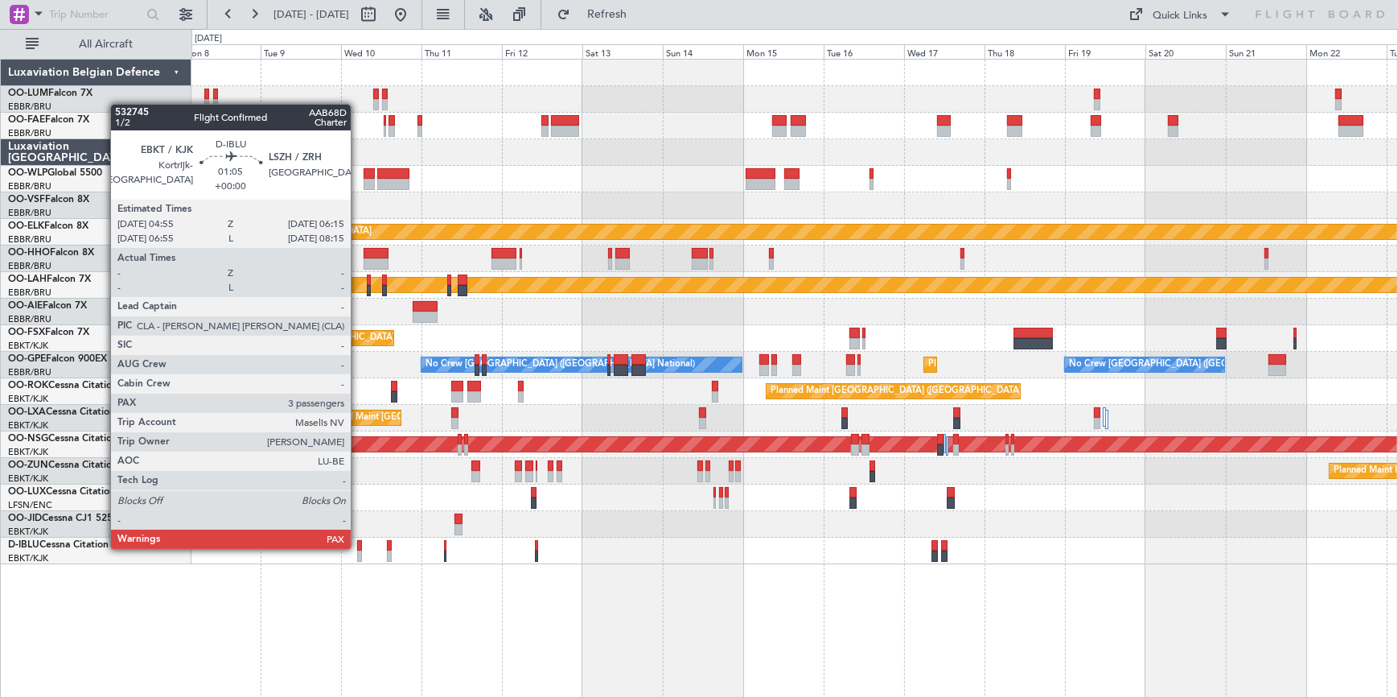
click at [358, 547] on div at bounding box center [359, 545] width 5 height 11
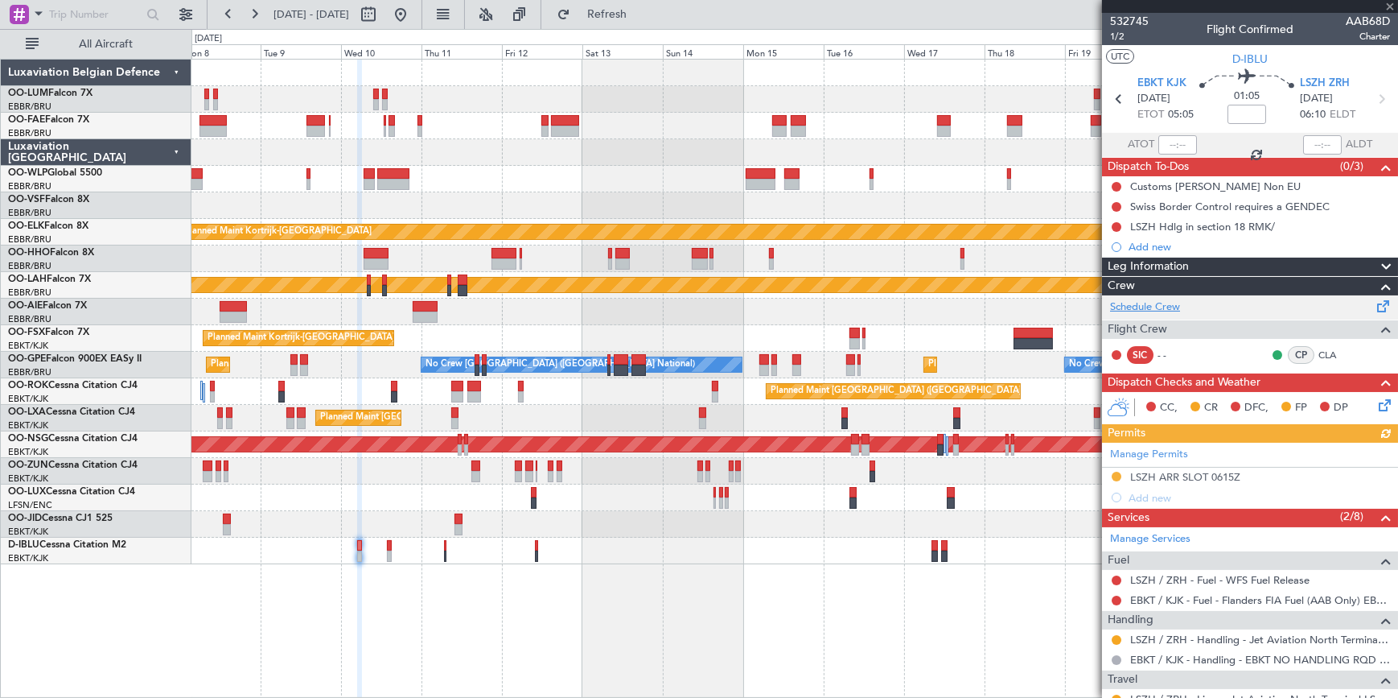
click at [1163, 302] on link "Schedule Crew" at bounding box center [1145, 307] width 70 height 16
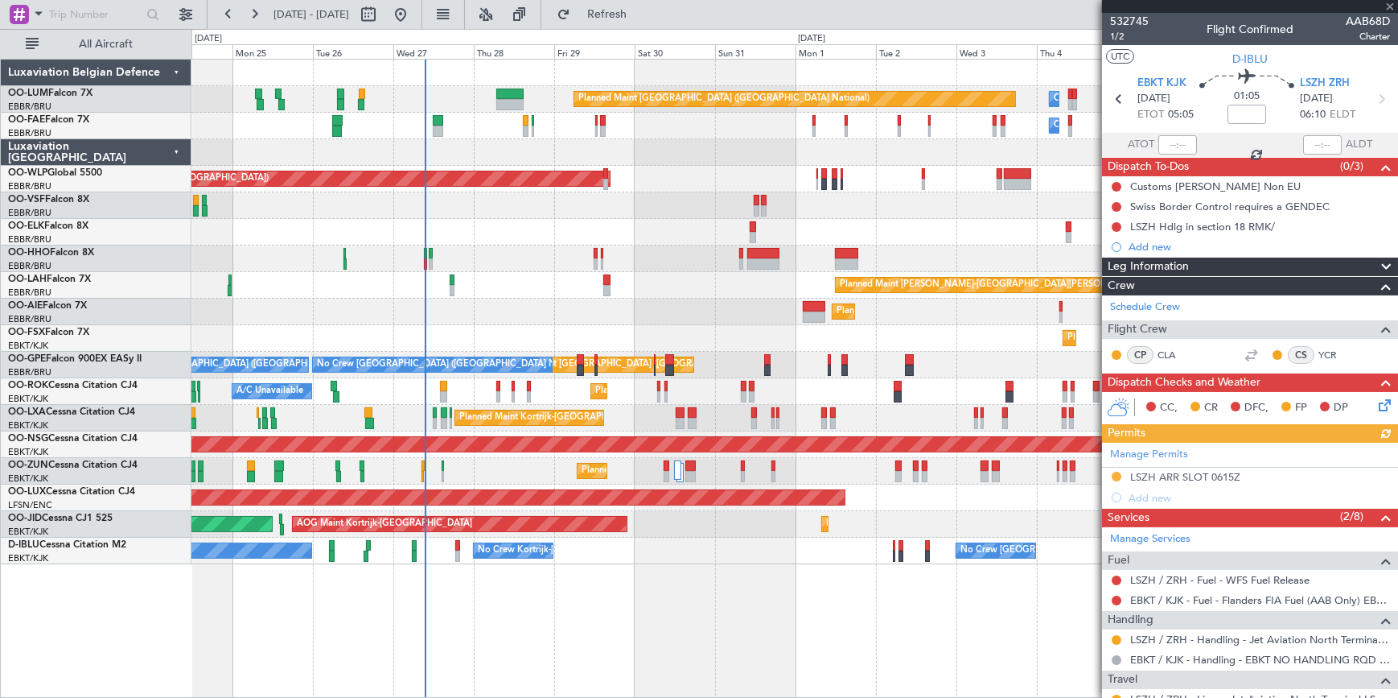
click at [1398, 191] on html "[DATE] - [DATE] Refresh Quick Links All Aircraft Owner [GEOGRAPHIC_DATA] Planne…" at bounding box center [699, 349] width 1398 height 698
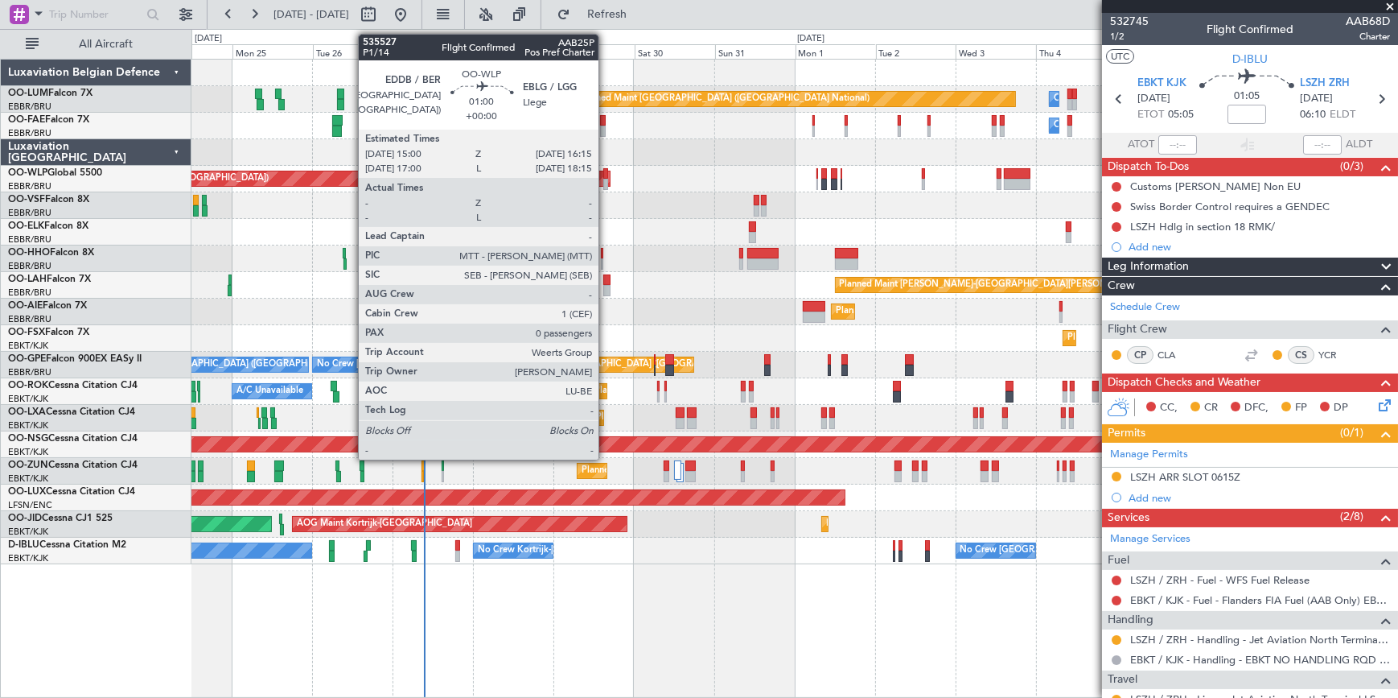
click at [606, 171] on div at bounding box center [605, 173] width 5 height 11
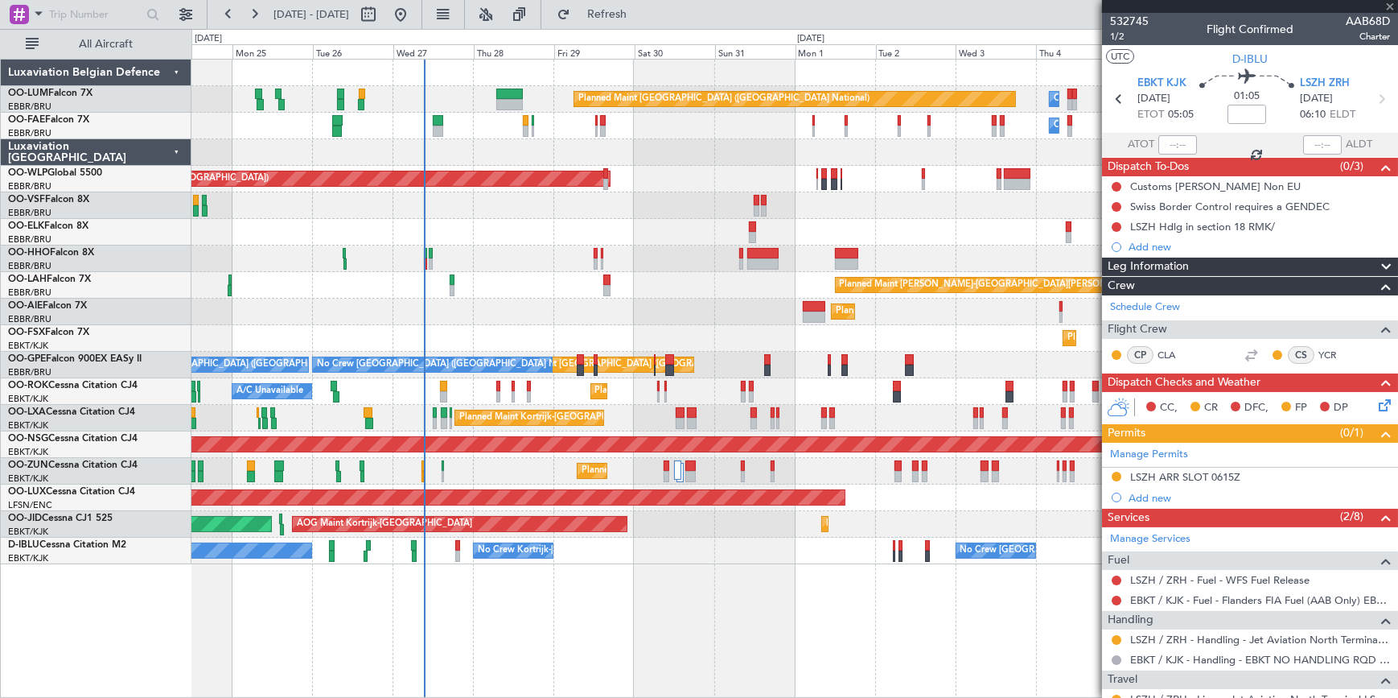
type input "0"
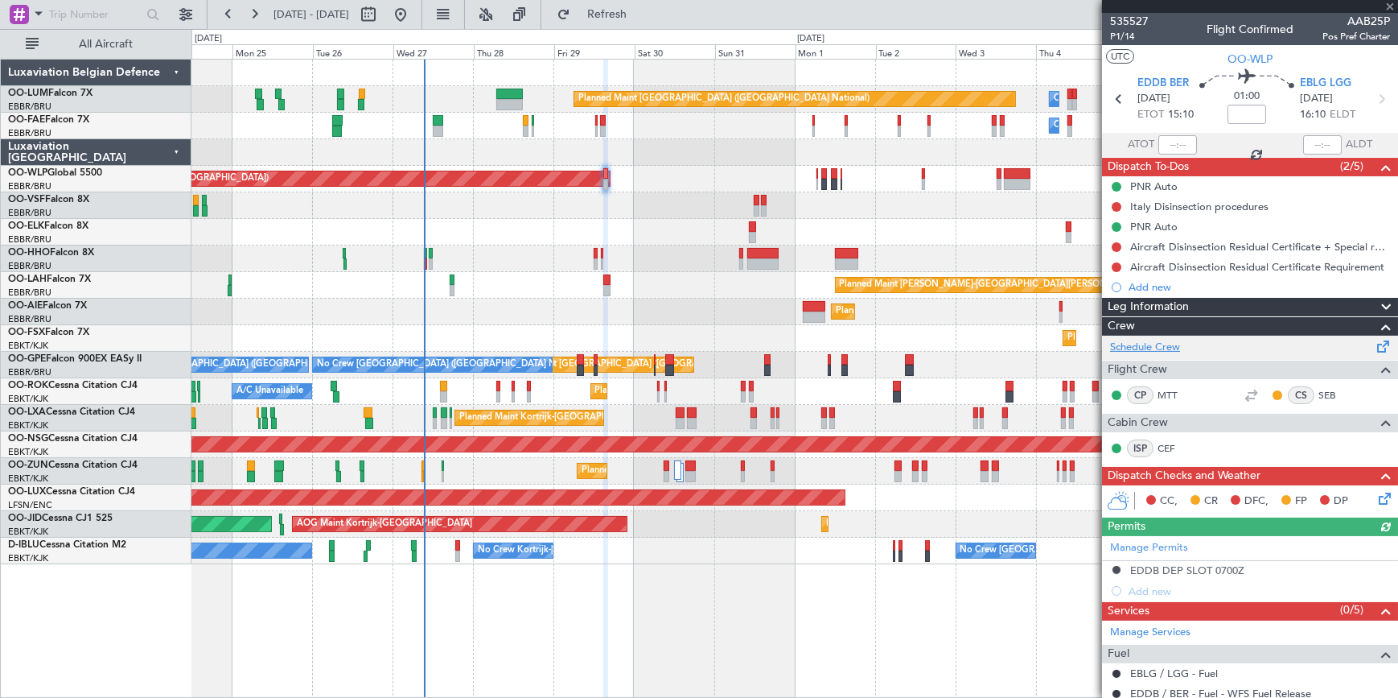
click at [1159, 344] on link "Schedule Crew" at bounding box center [1145, 348] width 70 height 16
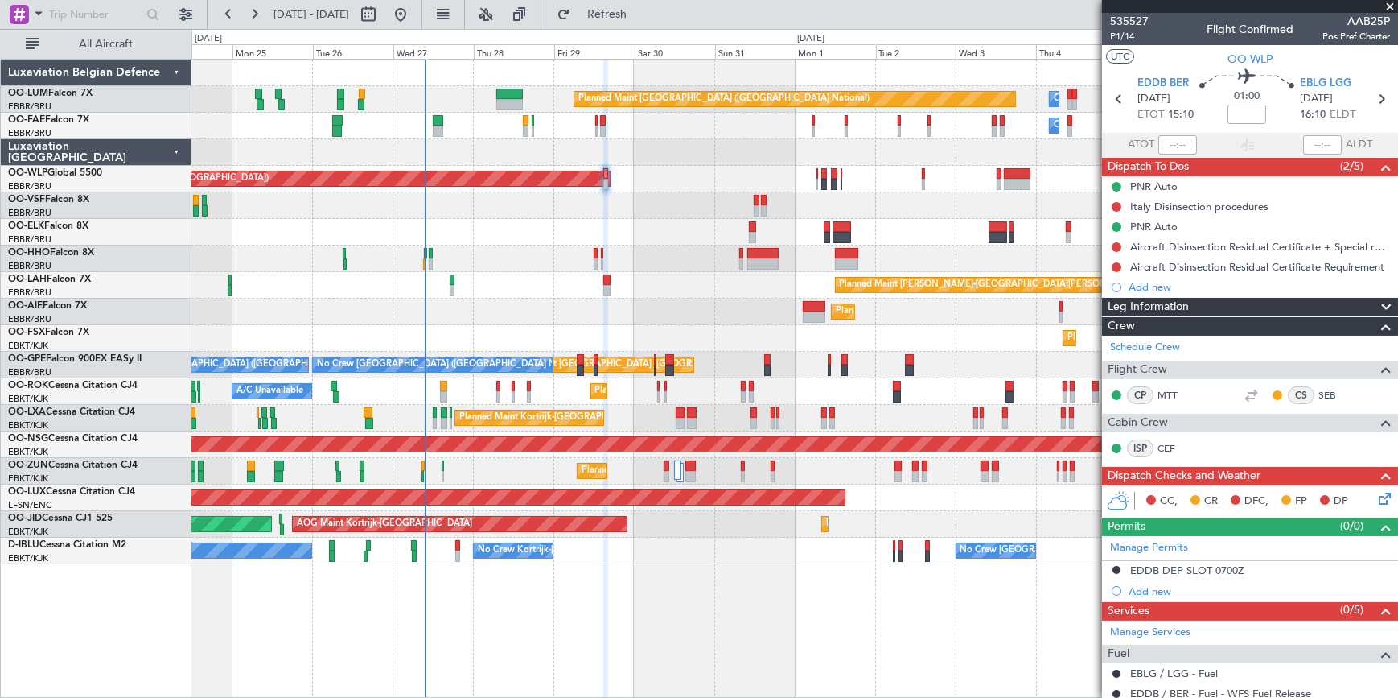
click at [1389, 3] on span at bounding box center [1390, 7] width 16 height 14
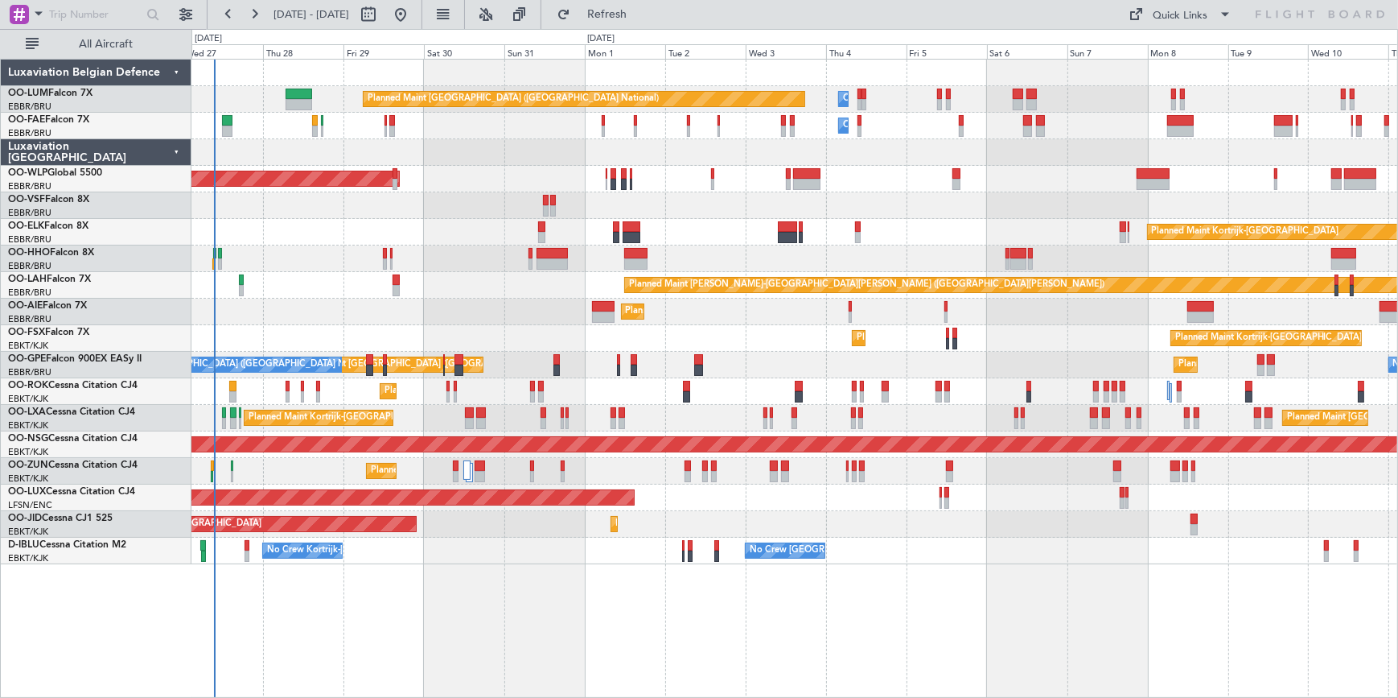
click at [645, 331] on div "Planned Maint Brussels (Brussels National) Owner Melsbroek Air Base Owner Melsb…" at bounding box center [794, 312] width 1206 height 504
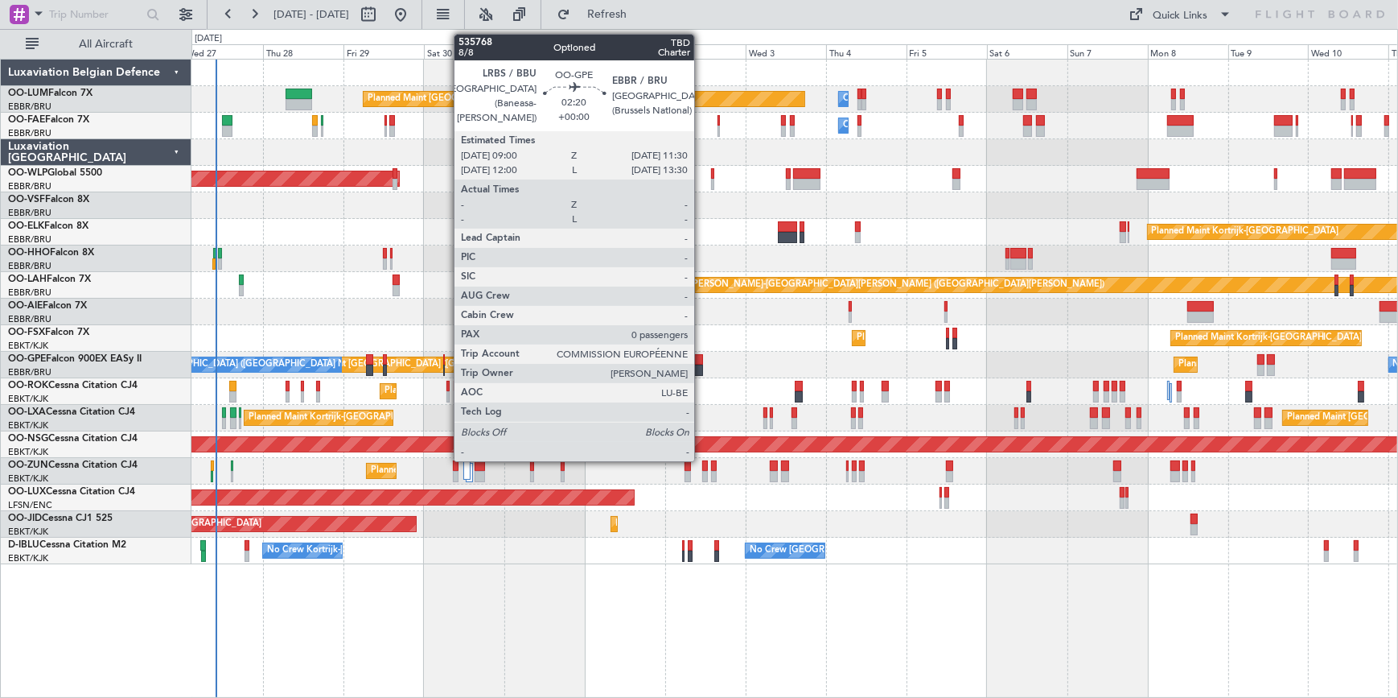
click at [739, 330] on div "Planned Maint Kortrijk-Wevelgem Planned Maint Kortrijk-Wevelgem" at bounding box center [794, 338] width 1206 height 27
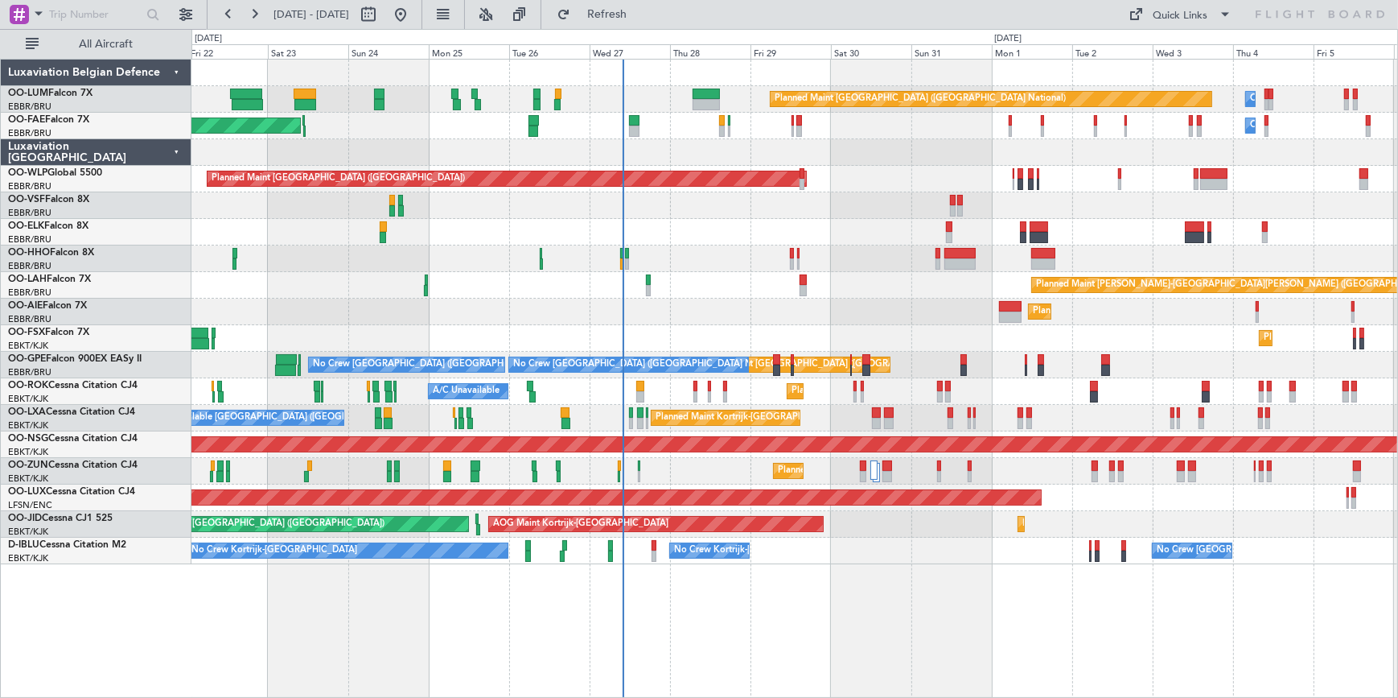
click at [732, 309] on div "Planned Maint [GEOGRAPHIC_DATA] ([GEOGRAPHIC_DATA])" at bounding box center [794, 311] width 1206 height 27
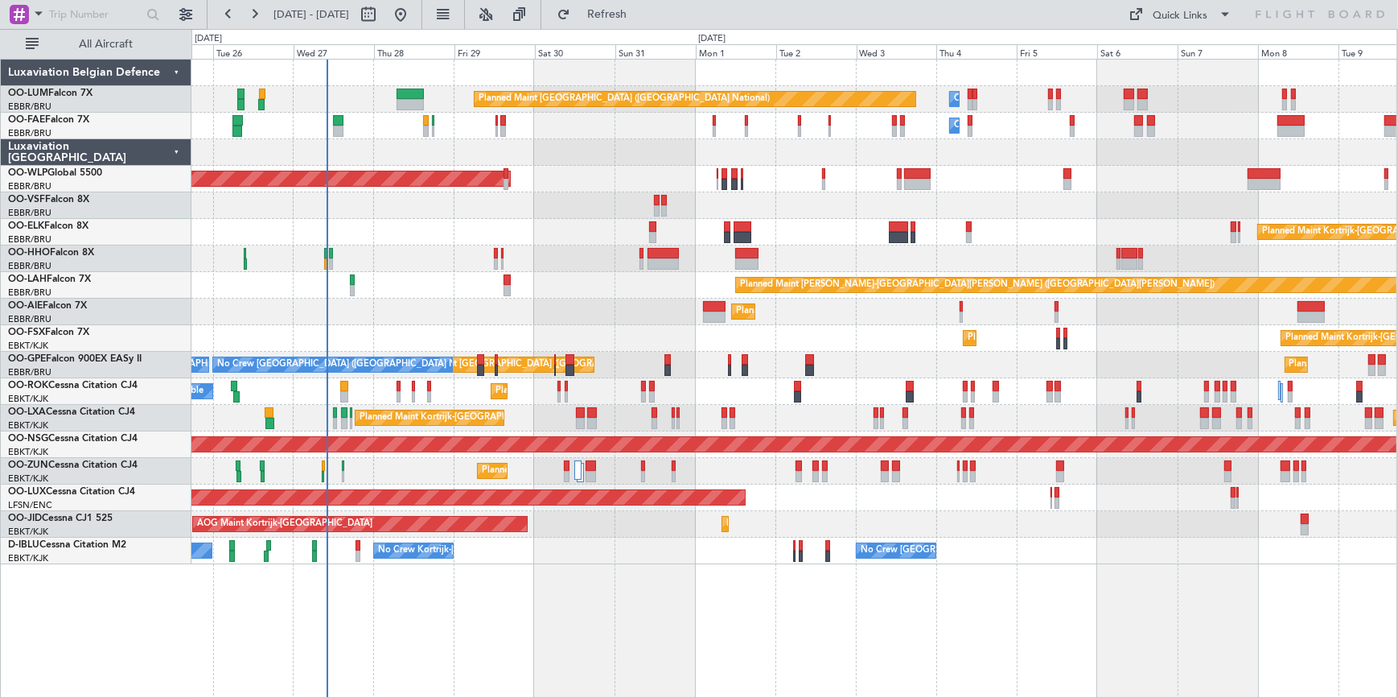
click at [624, 317] on div "Planned Maint Brussels (Brussels National) Owner Melsbroek Air Base Owner Melsb…" at bounding box center [793, 312] width 1205 height 504
